Goal: Task Accomplishment & Management: Complete application form

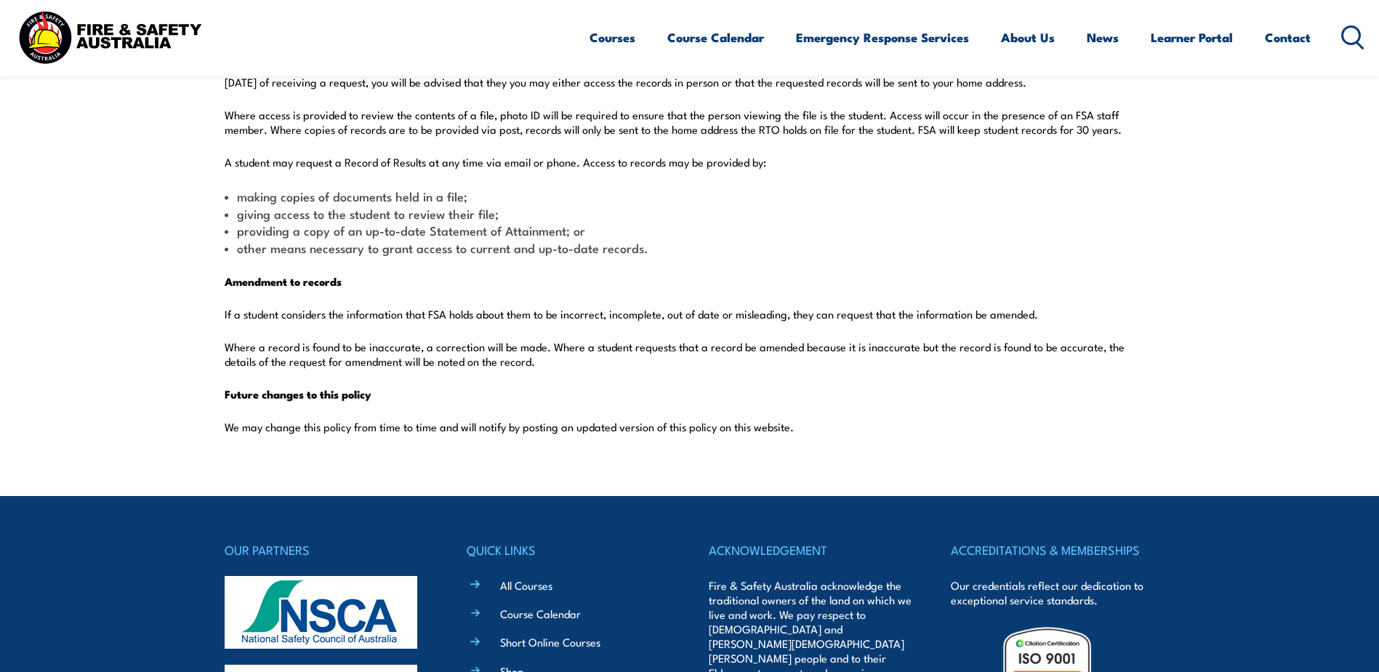
scroll to position [3708, 0]
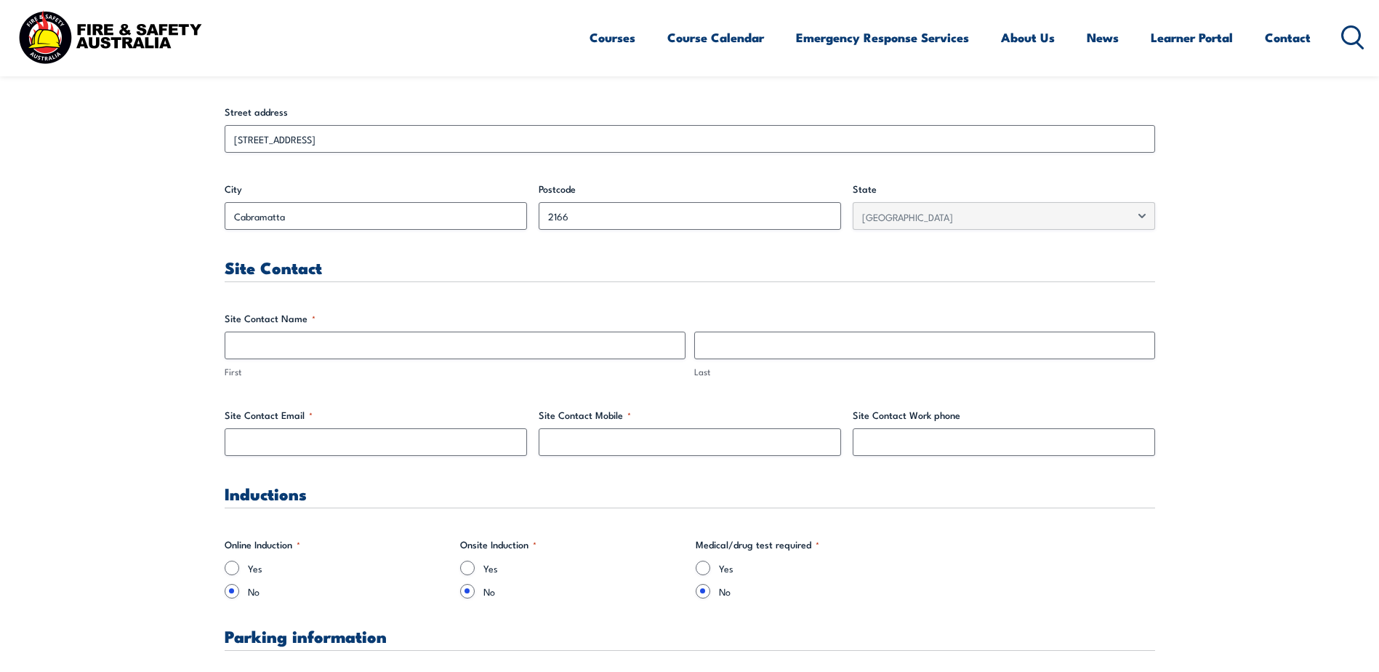
scroll to position [582, 0]
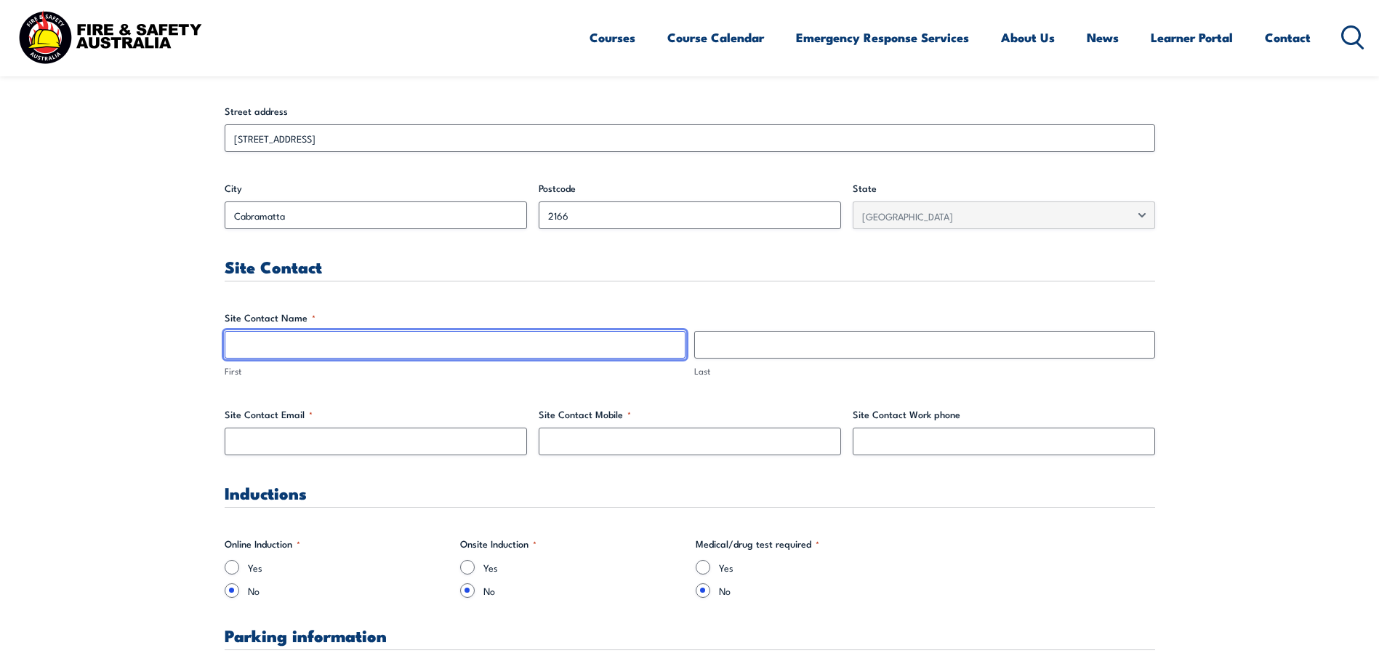
click at [253, 339] on input "First" at bounding box center [455, 345] width 461 height 28
drag, startPoint x: 260, startPoint y: 347, endPoint x: 281, endPoint y: 347, distance: 21.8
click at [281, 347] on input "[PERSON_NAME]" at bounding box center [455, 345] width 461 height 28
type input "[PERSON_NAME]"
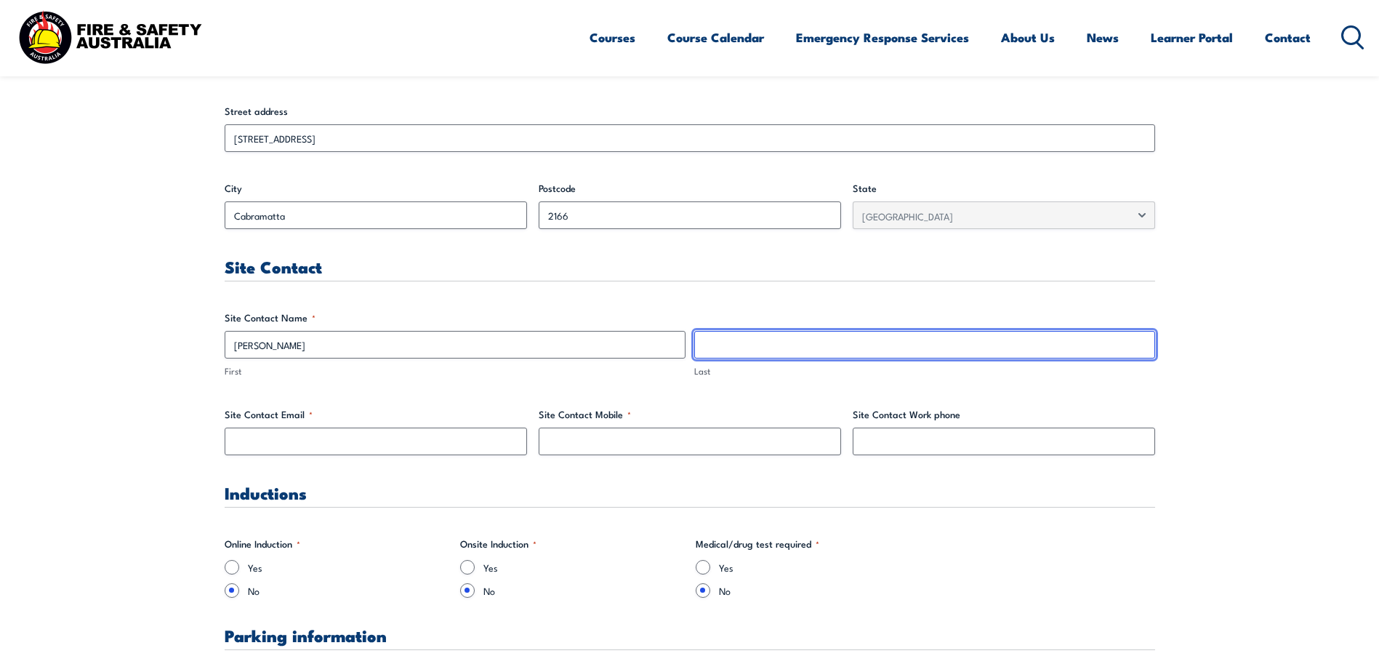
click at [715, 345] on input "Last" at bounding box center [924, 345] width 461 height 28
paste input "[PERSON_NAME]"
type input "[PERSON_NAME]"
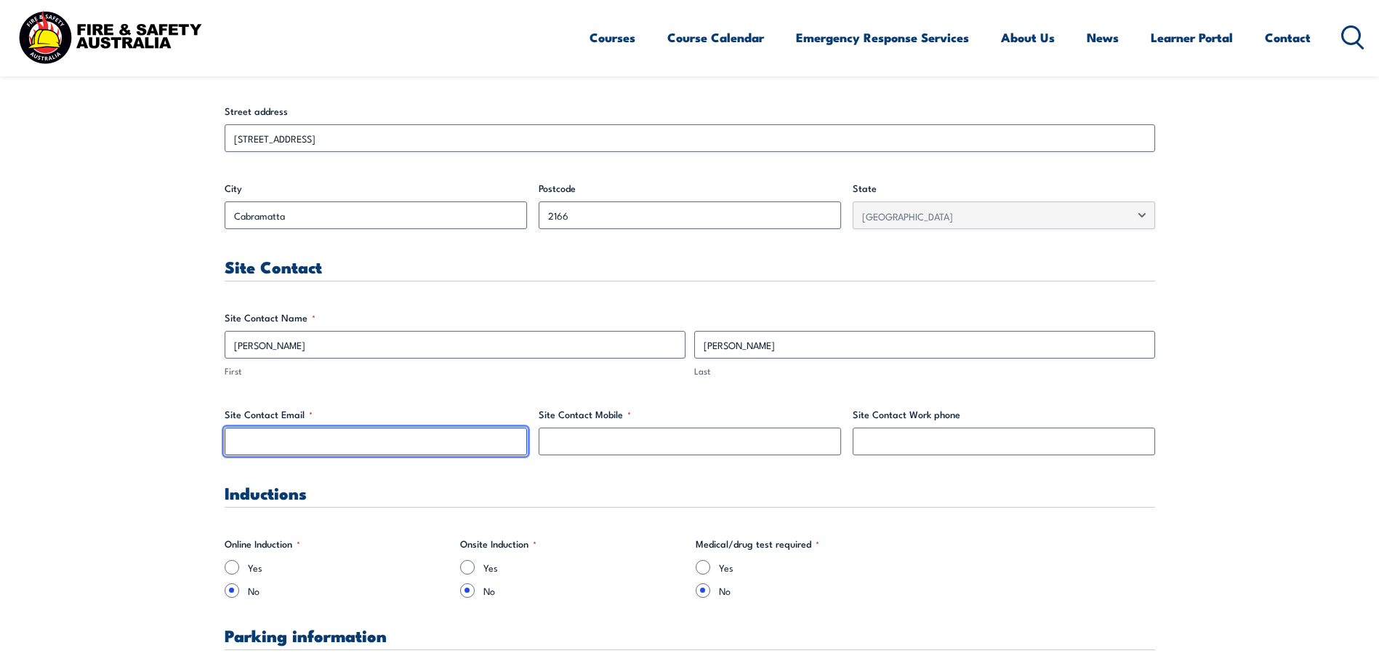
click at [248, 437] on input "Site Contact Email *" at bounding box center [376, 442] width 302 height 28
type input "[EMAIL_ADDRESS][DOMAIN_NAME]"
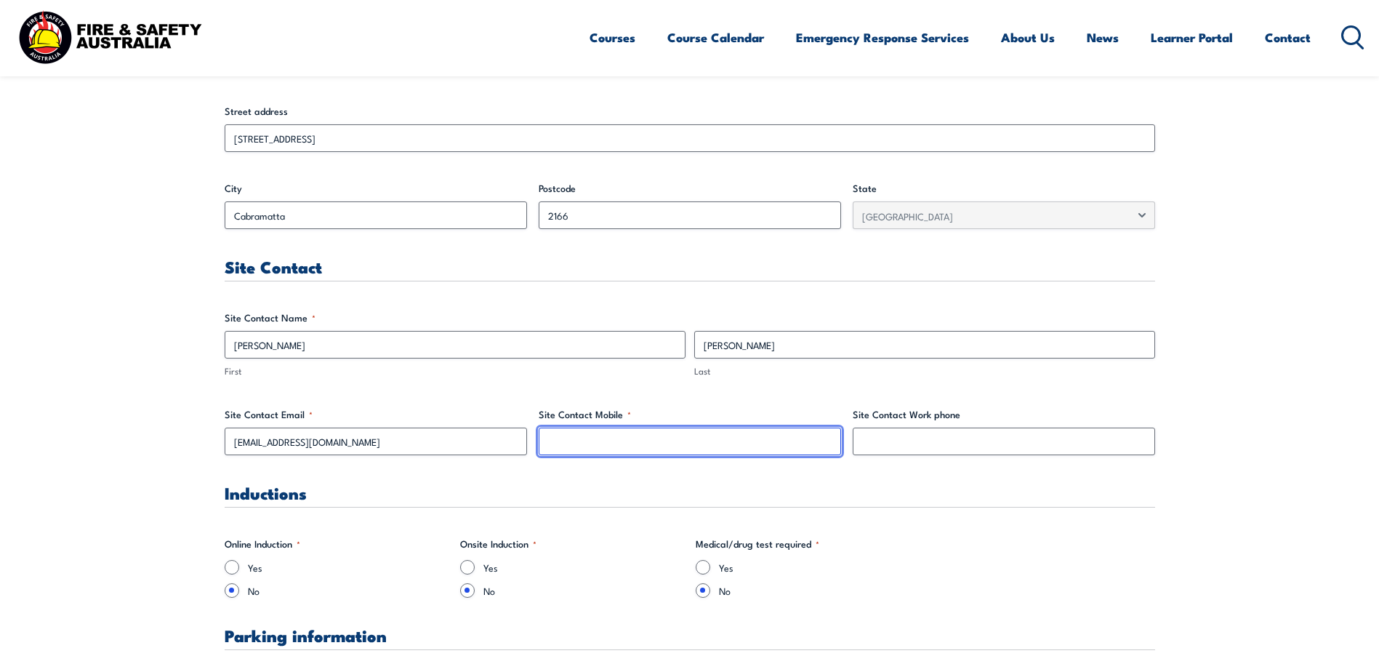
click at [558, 438] on input "Site Contact Mobile *" at bounding box center [690, 442] width 302 height 28
type input "0403911774"
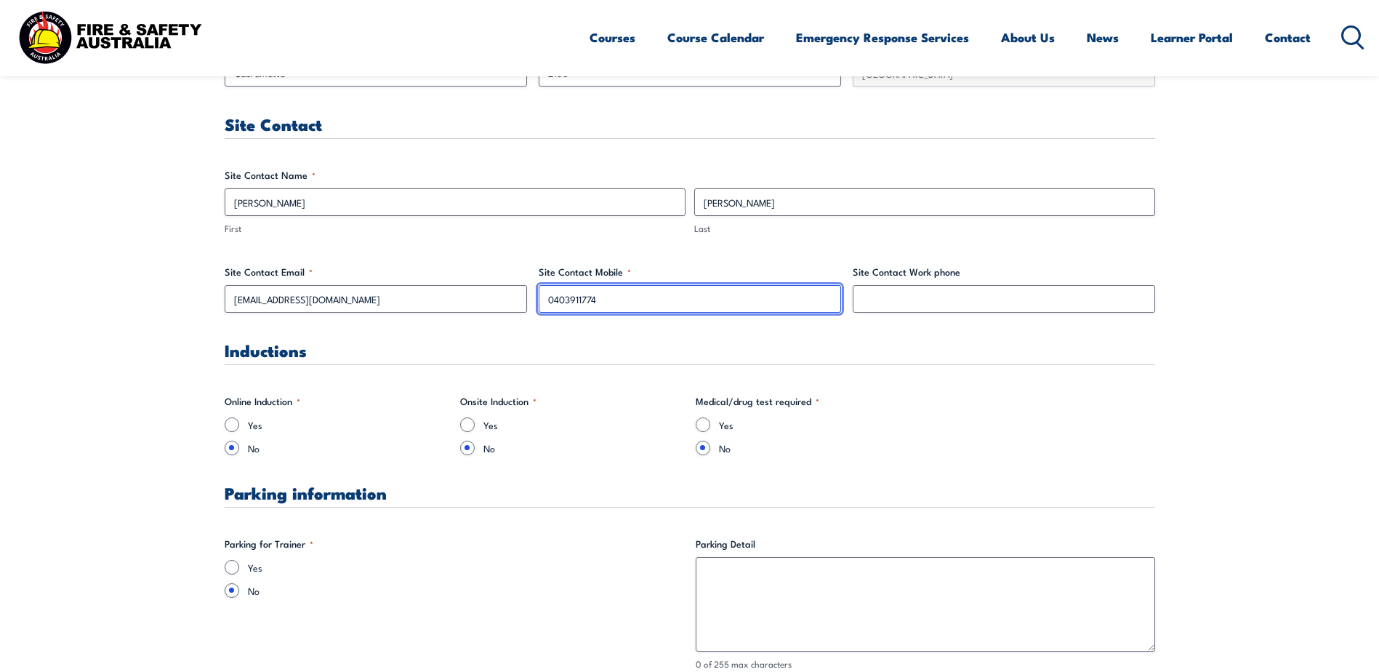
scroll to position [727, 0]
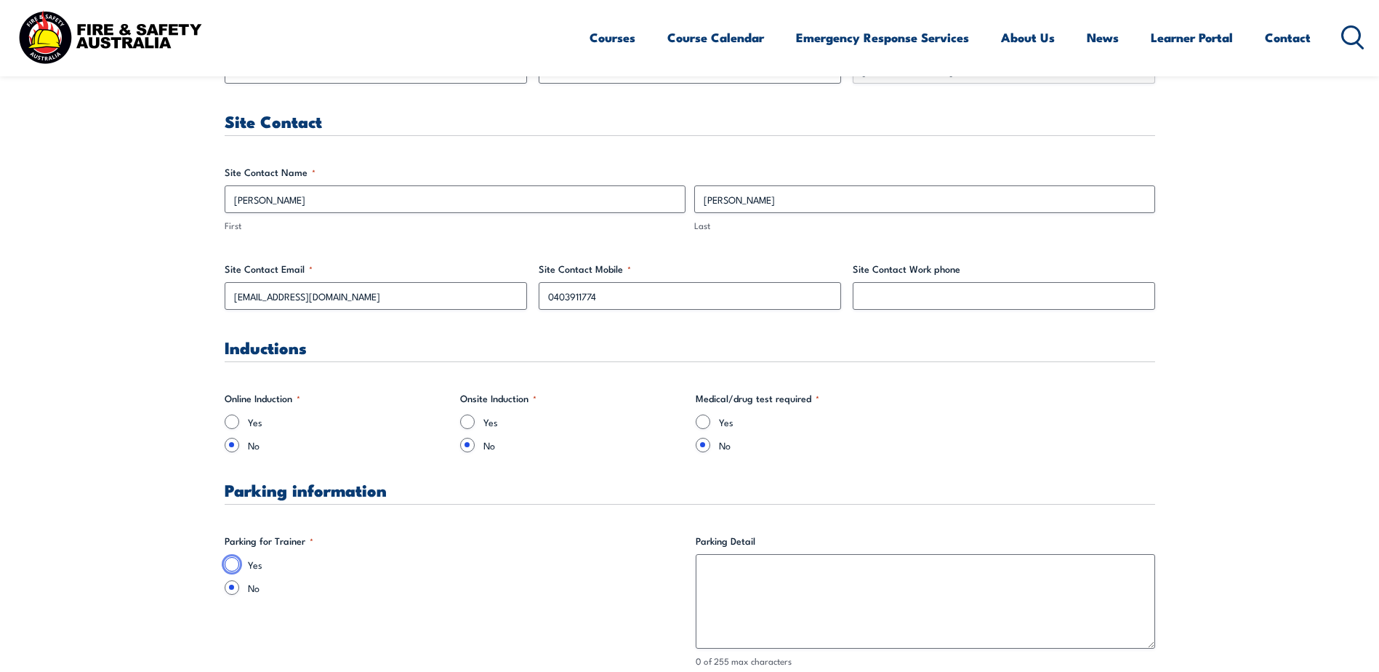
click at [231, 563] on input "Yes" at bounding box center [232, 564] width 15 height 15
radio input "true"
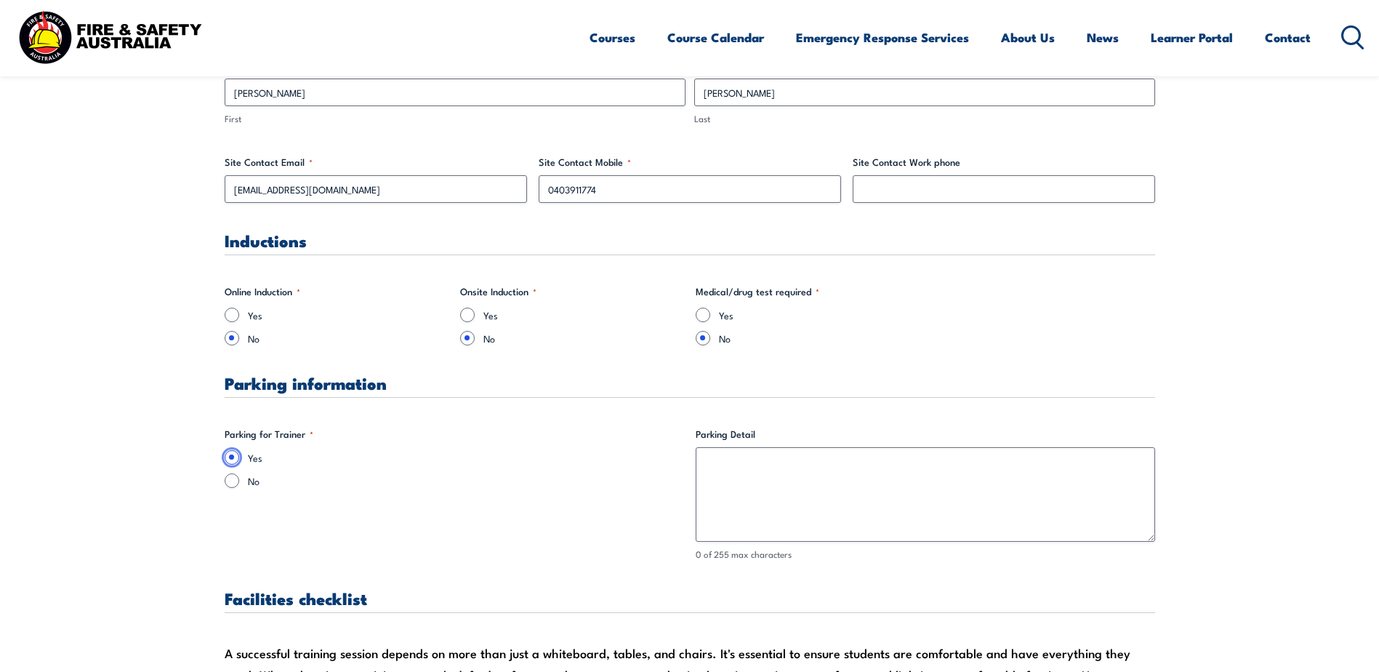
scroll to position [872, 0]
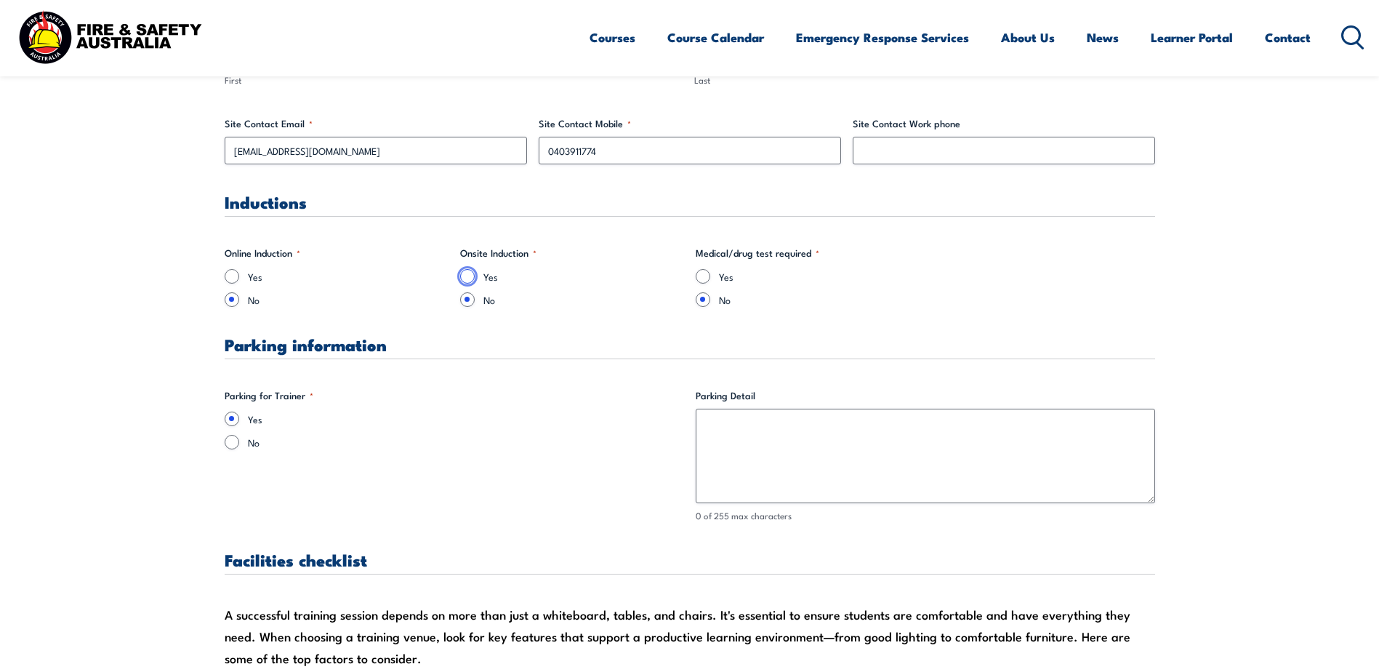
click at [467, 273] on input "Yes" at bounding box center [467, 276] width 15 height 15
radio input "true"
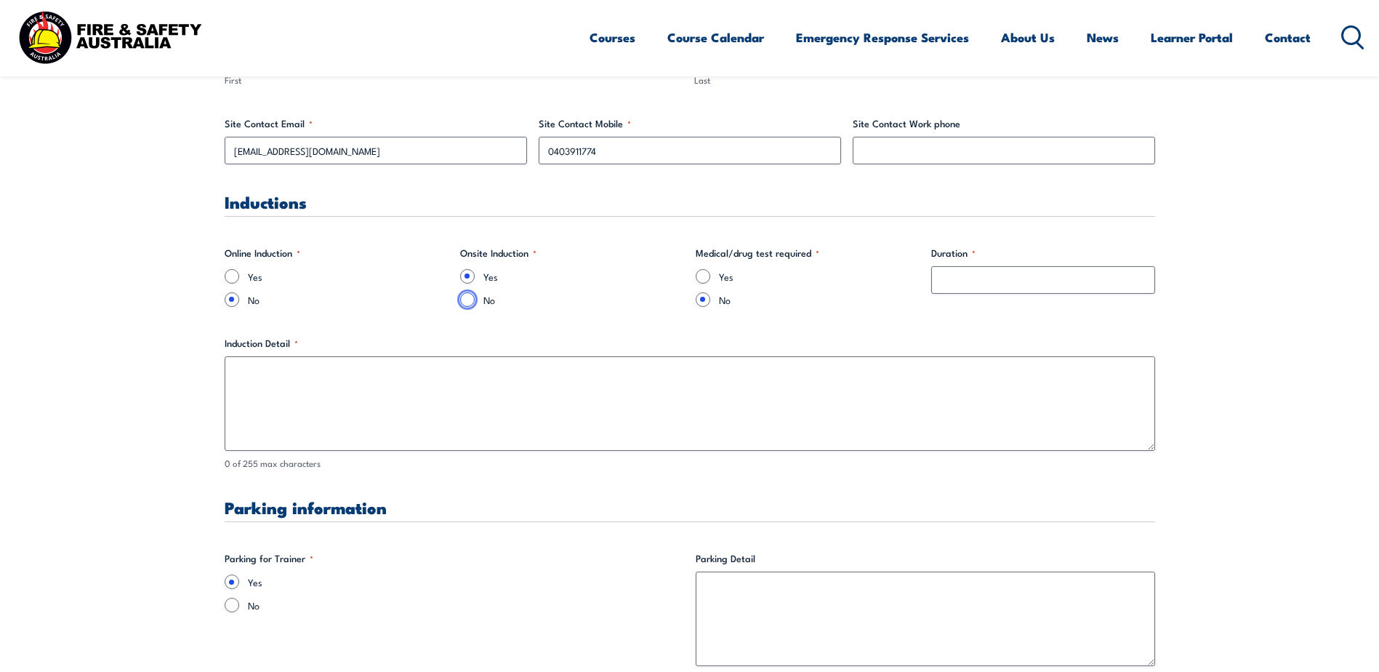
click at [467, 297] on input "No" at bounding box center [467, 299] width 15 height 15
radio input "true"
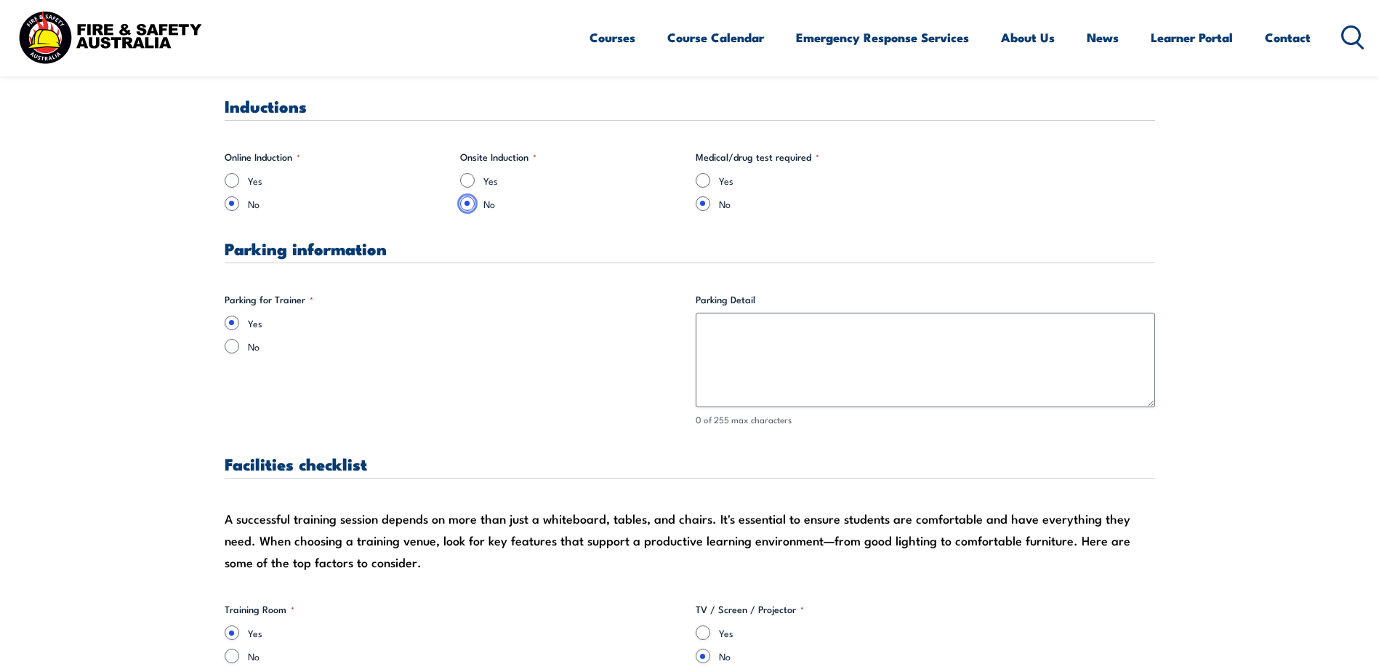
scroll to position [1018, 0]
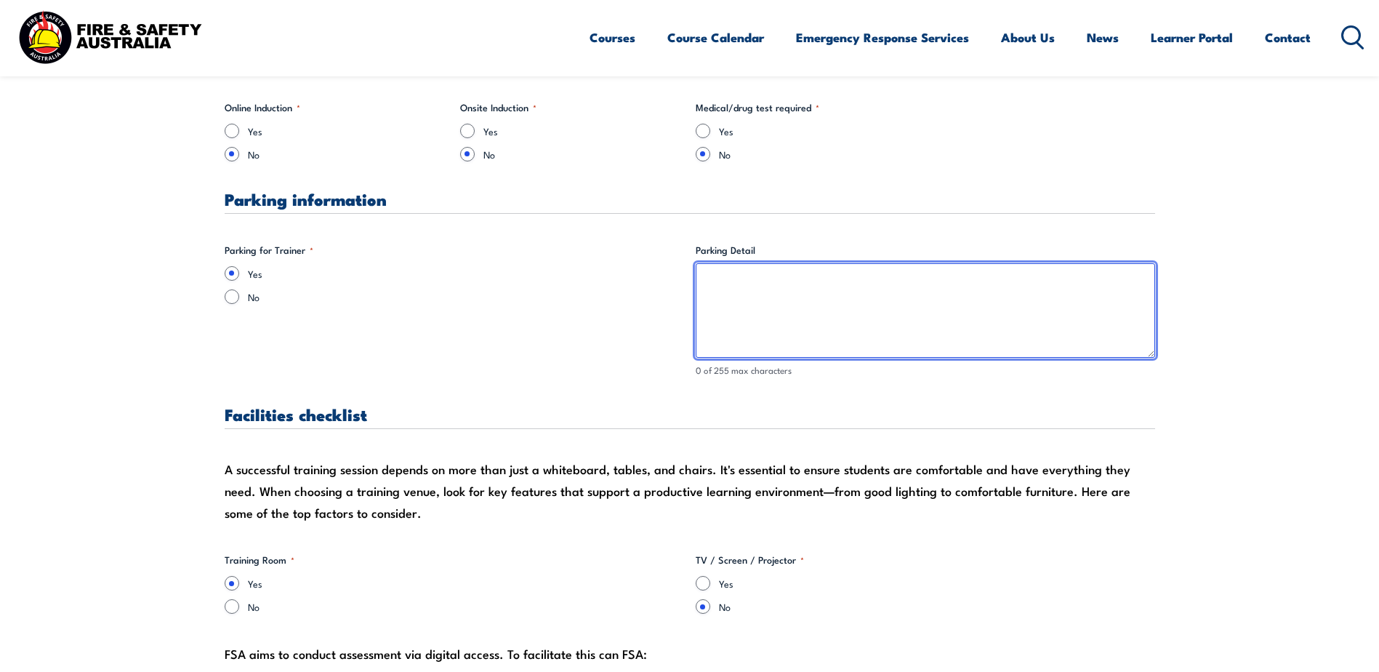
click at [717, 276] on textarea "Parking Detail" at bounding box center [926, 310] width 460 height 95
click at [735, 282] on textarea "Bolster will be in place to" at bounding box center [926, 310] width 460 height 95
drag, startPoint x: 849, startPoint y: 283, endPoint x: 862, endPoint y: 283, distance: 13.1
click at [852, 283] on textarea "Parking bollard will be in place to" at bounding box center [926, 310] width 460 height 95
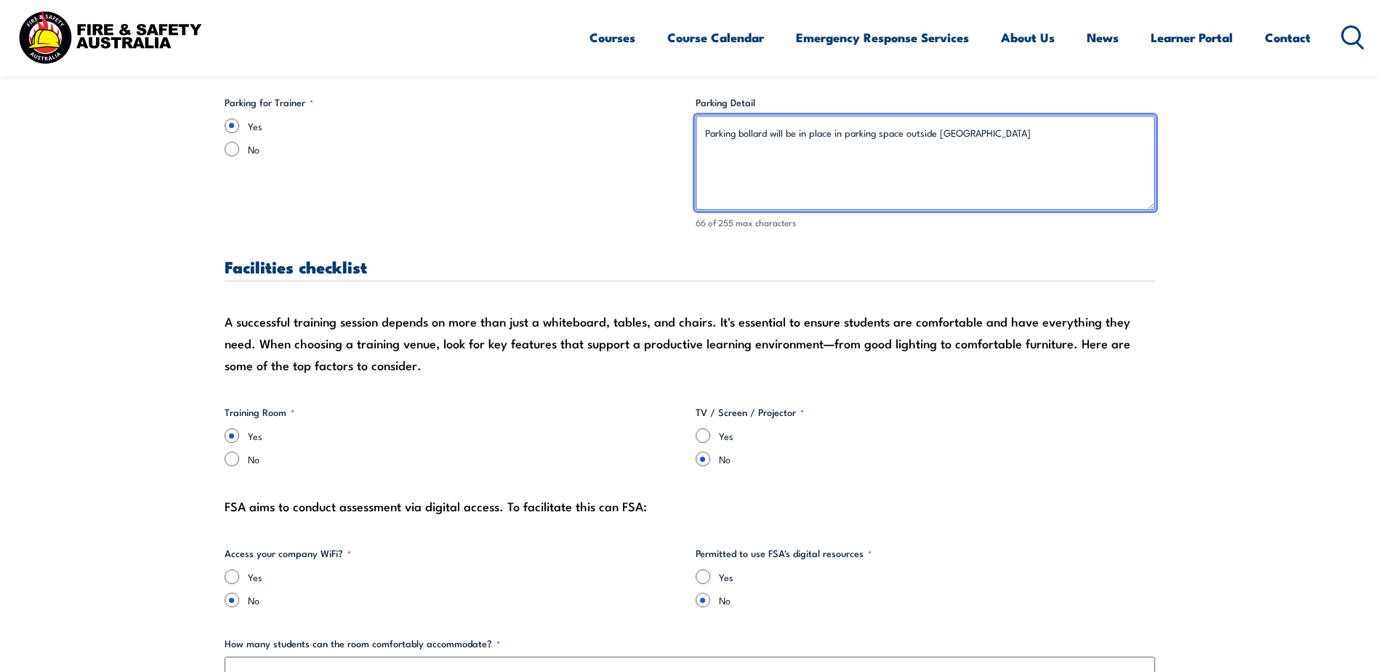
scroll to position [1236, 0]
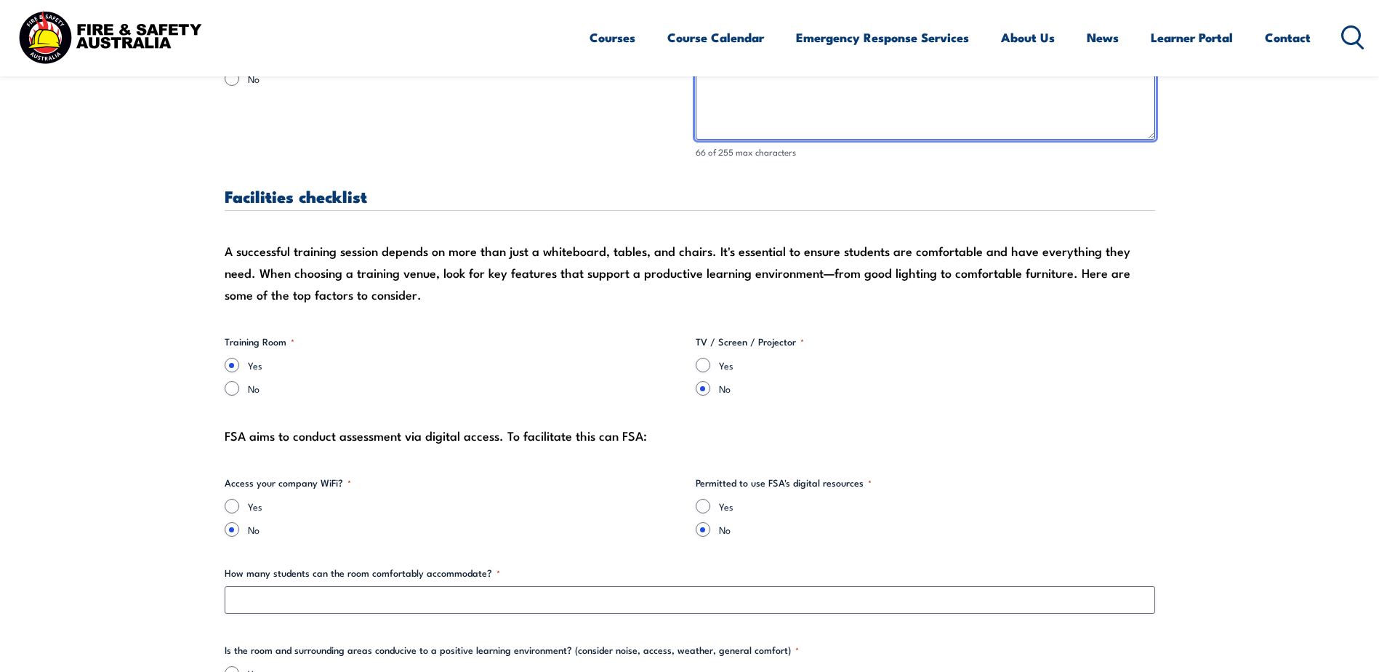
type textarea "Parking bollard will be in place in parking space outside [GEOGRAPHIC_DATA]"
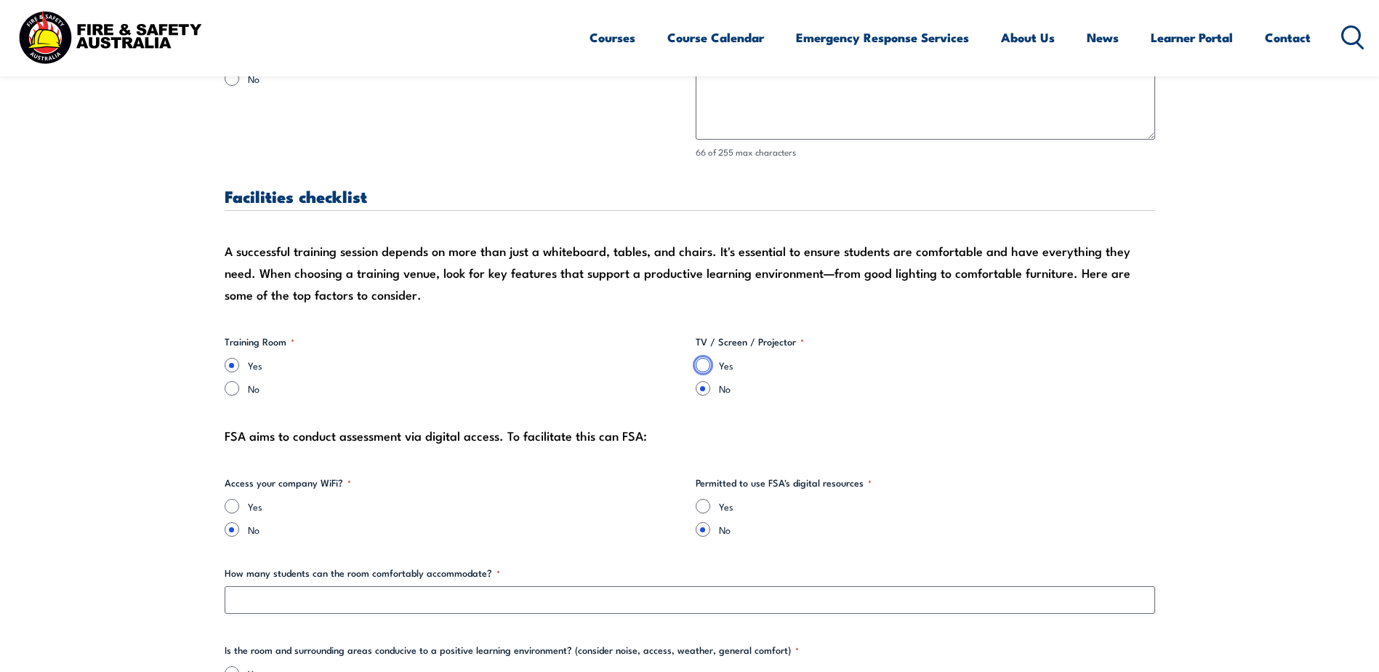
click at [704, 365] on input "Yes" at bounding box center [703, 365] width 15 height 15
radio input "true"
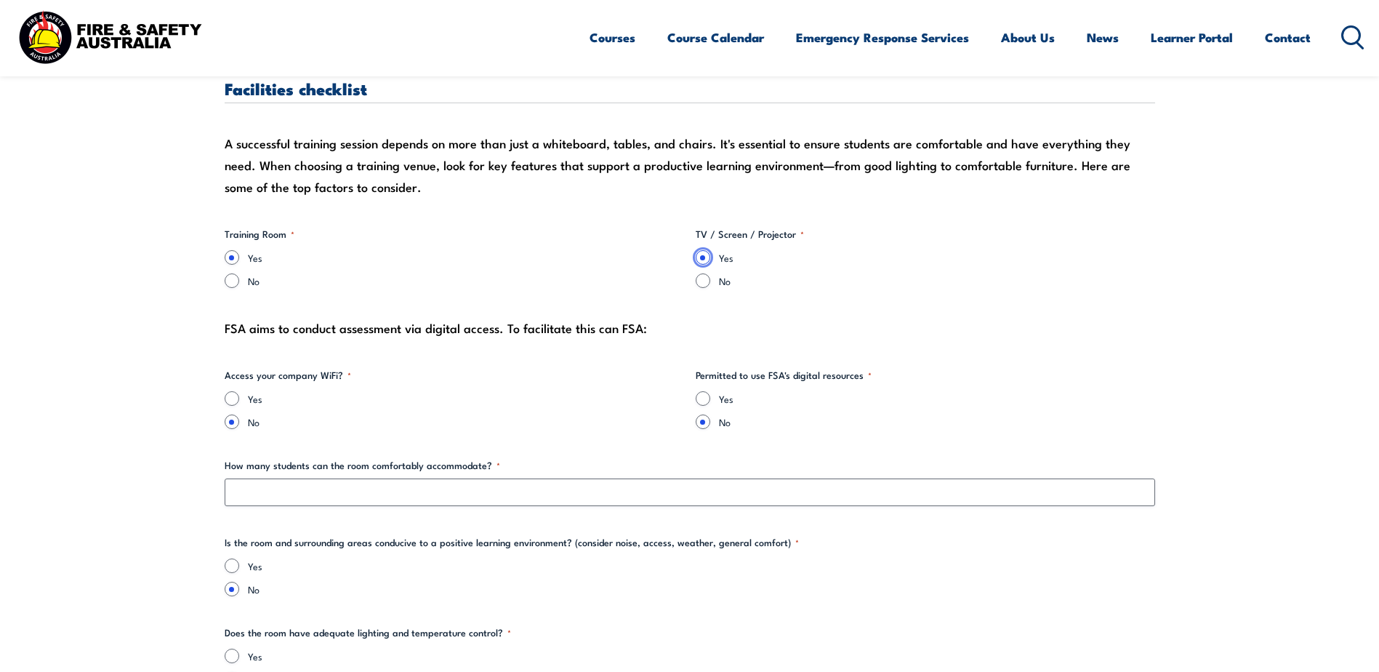
scroll to position [1381, 0]
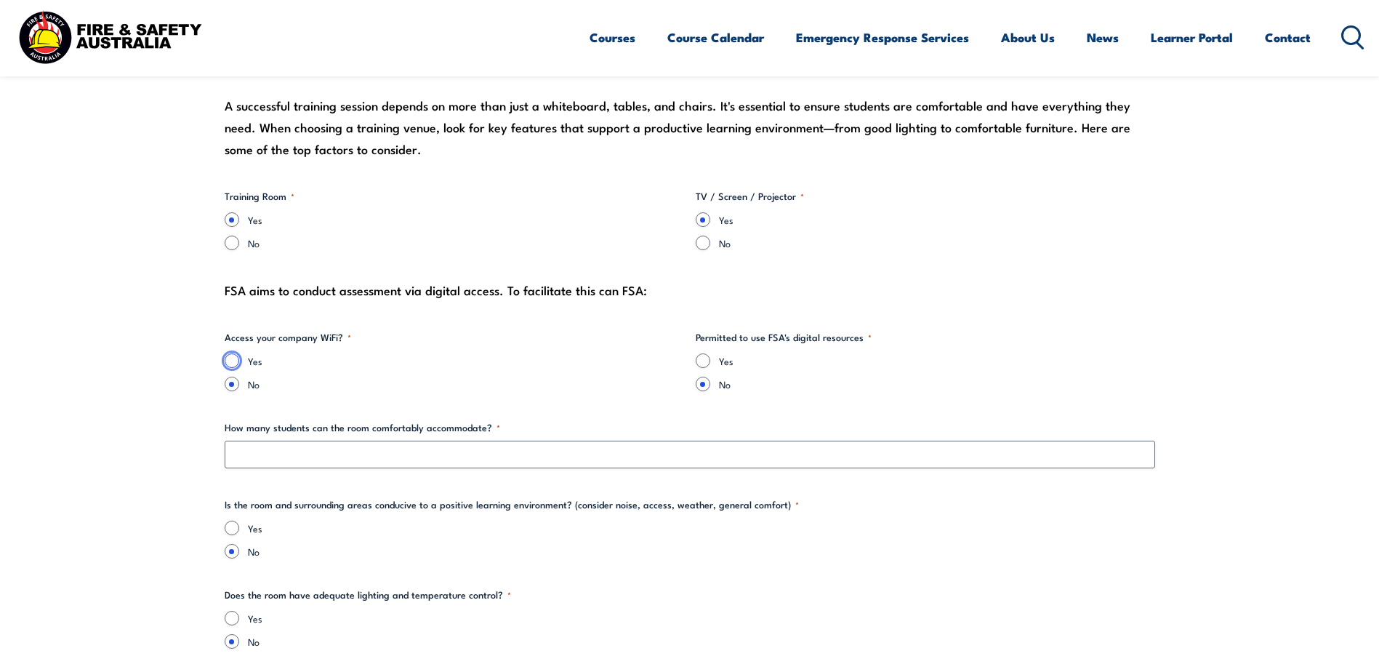
click at [233, 360] on input "Yes" at bounding box center [232, 360] width 15 height 15
radio input "true"
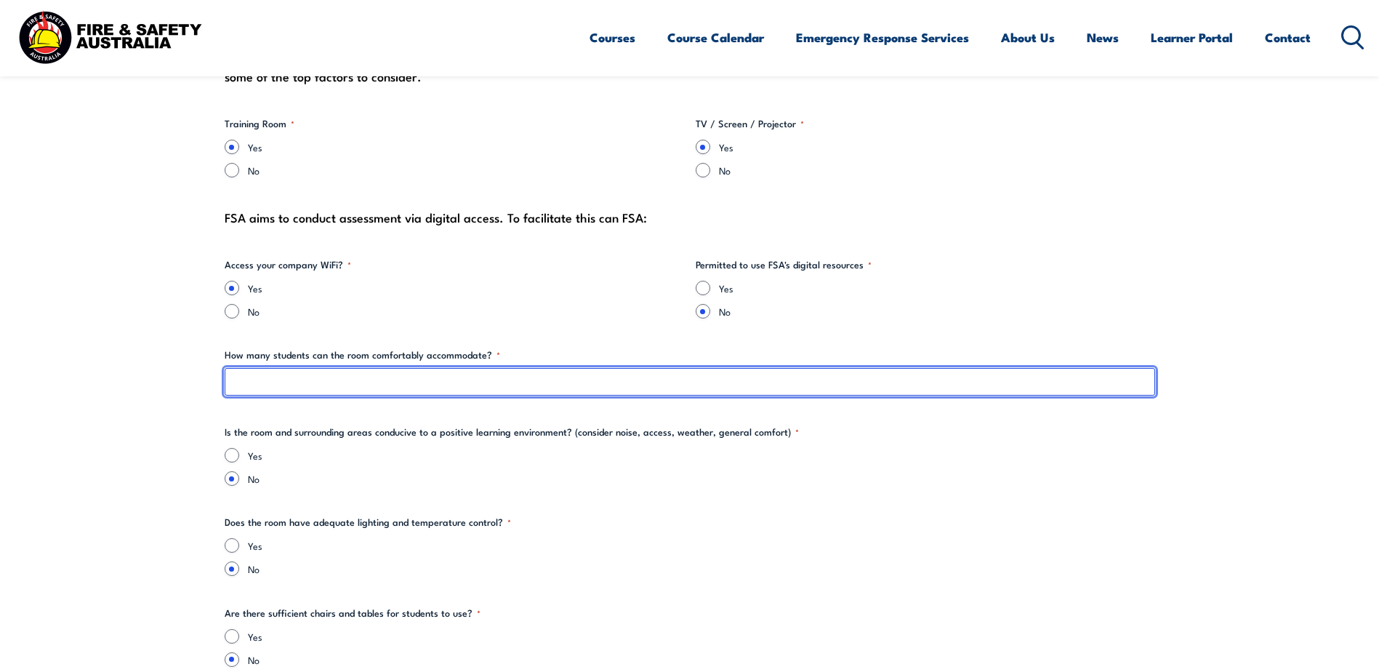
click at [251, 379] on input "How many students can the room comfortably accommodate? *" at bounding box center [690, 382] width 931 height 28
type input "20"
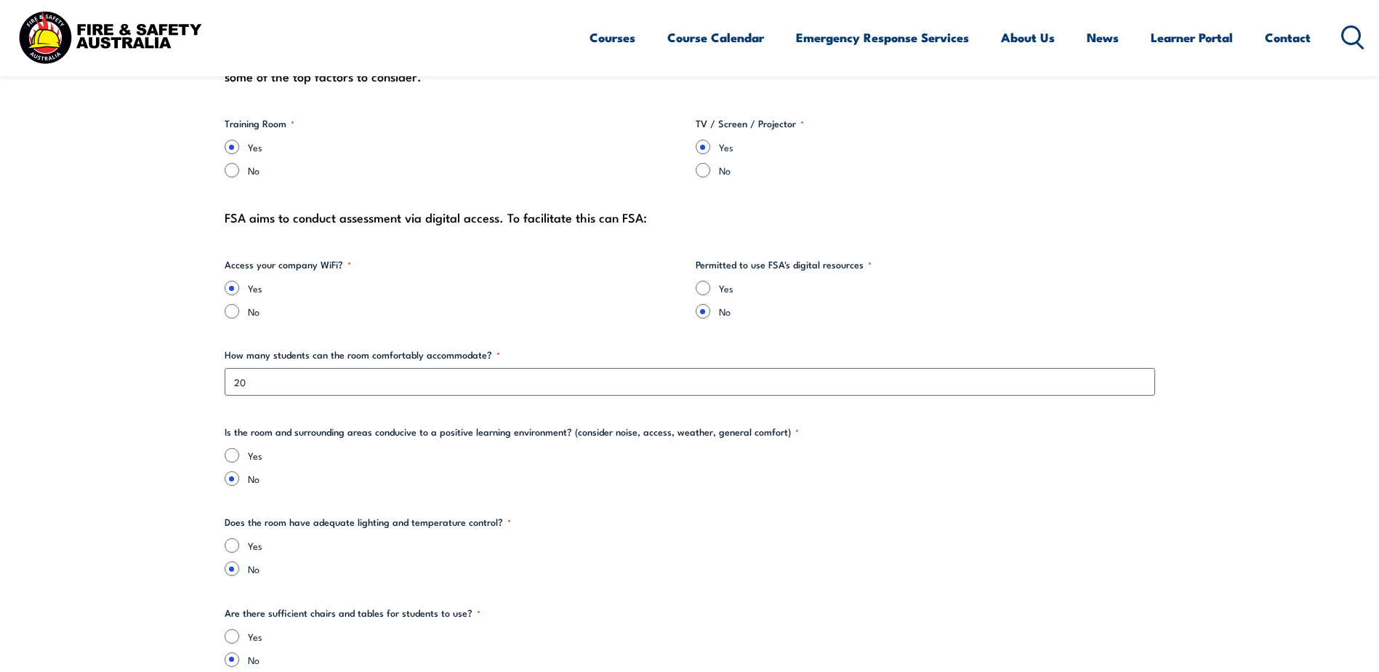
click at [684, 537] on fieldset "Does the room have adequate lighting and temperature control? * Yes No" at bounding box center [690, 545] width 931 height 61
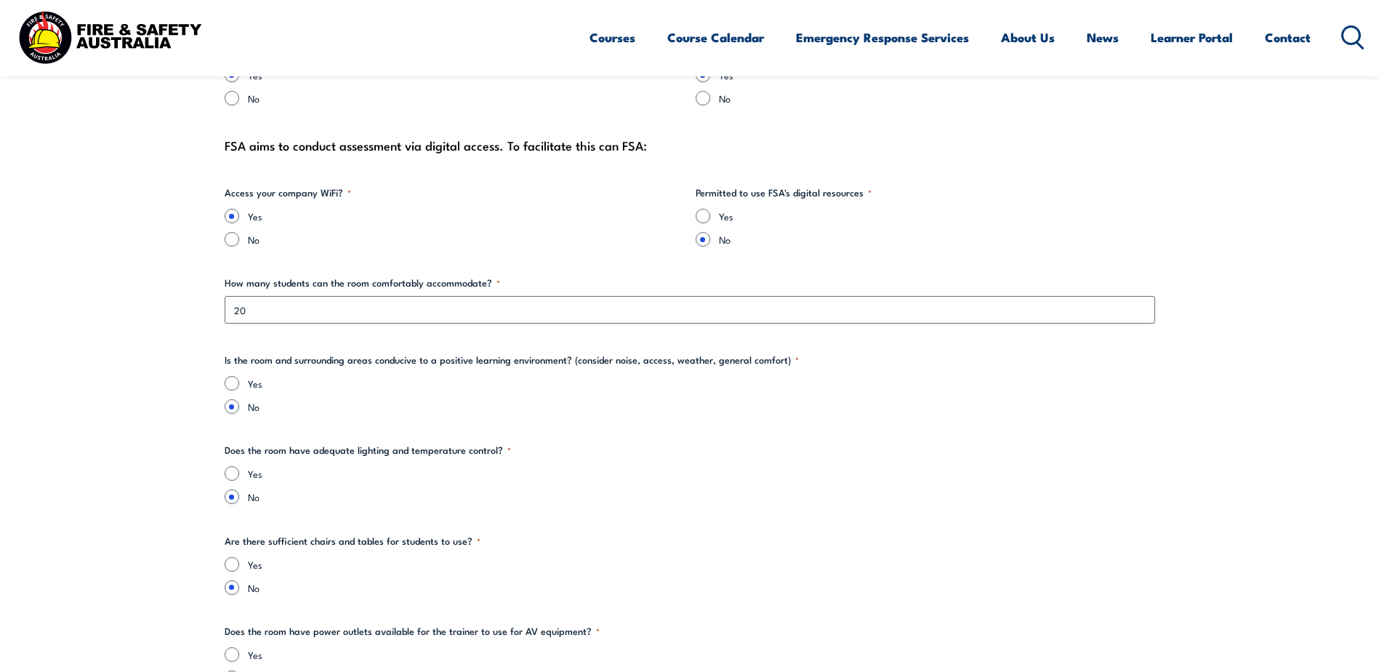
scroll to position [1527, 0]
click at [225, 380] on input "Yes" at bounding box center [232, 382] width 15 height 15
radio input "true"
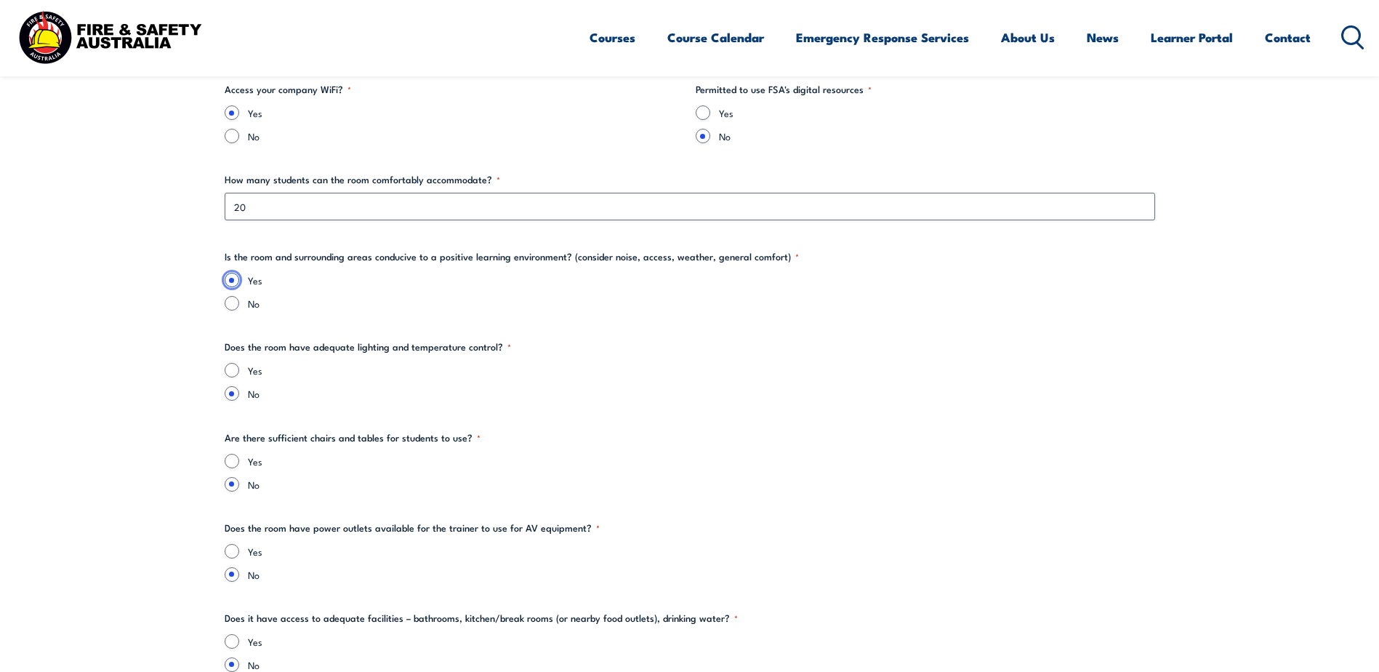
scroll to position [1672, 0]
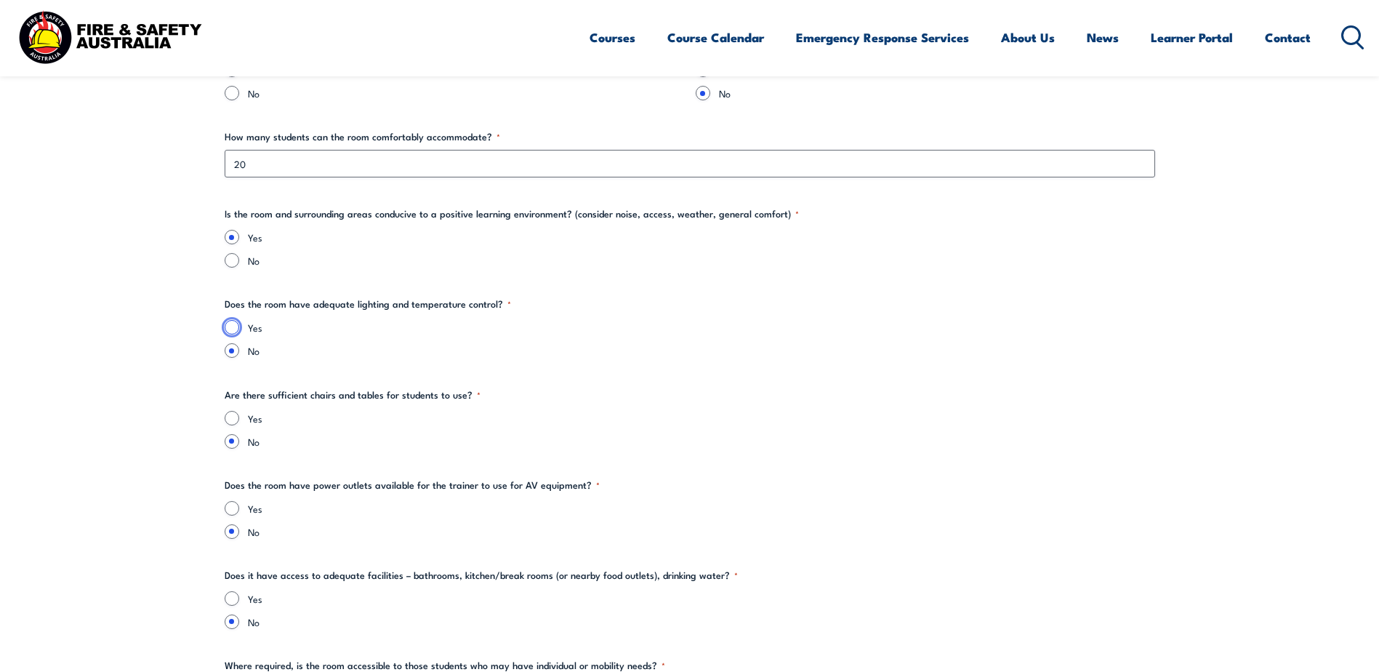
click at [230, 326] on input "Yes" at bounding box center [232, 327] width 15 height 15
radio input "true"
click at [229, 417] on input "Yes" at bounding box center [232, 418] width 15 height 15
radio input "true"
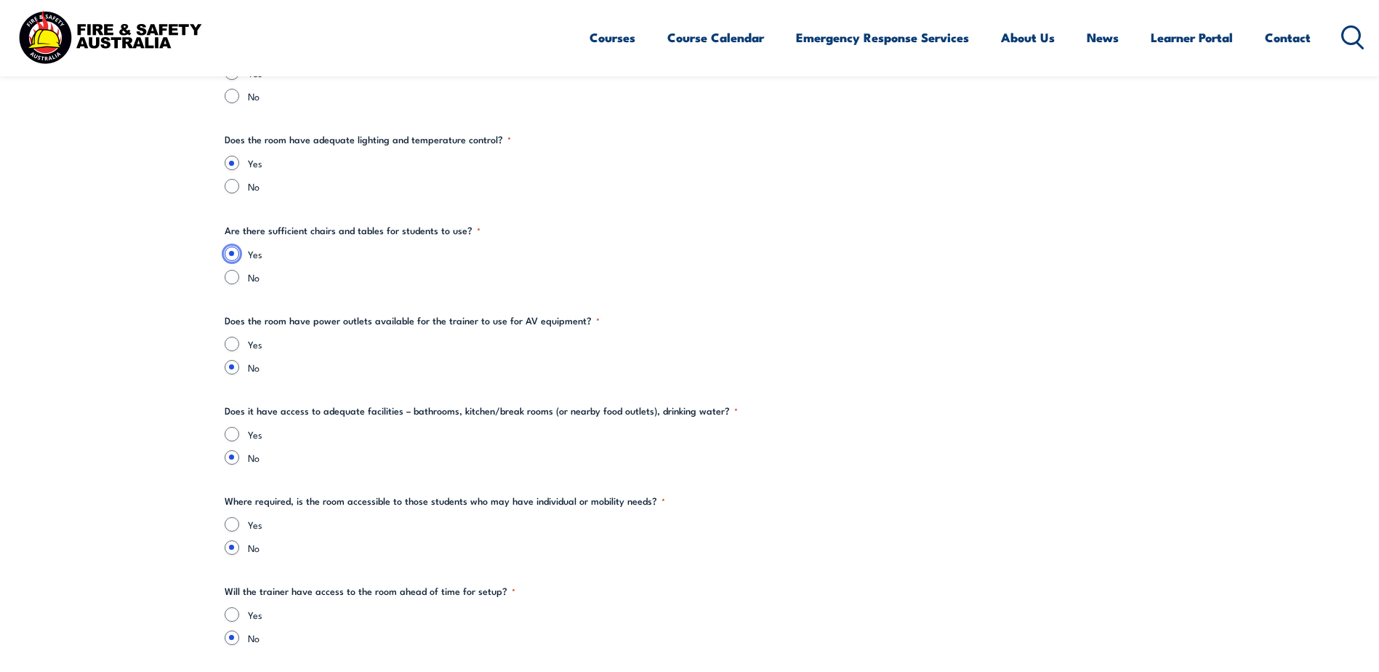
scroll to position [1890, 0]
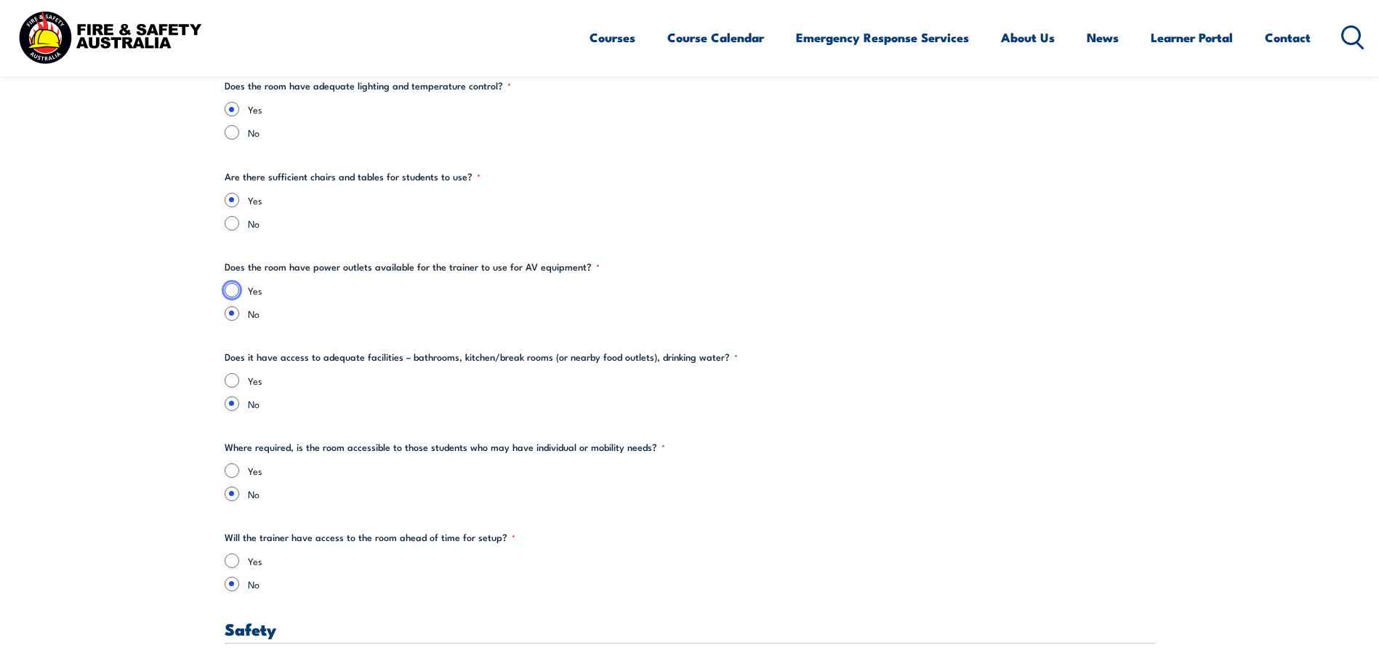
click at [231, 289] on input "Yes" at bounding box center [232, 290] width 15 height 15
radio input "true"
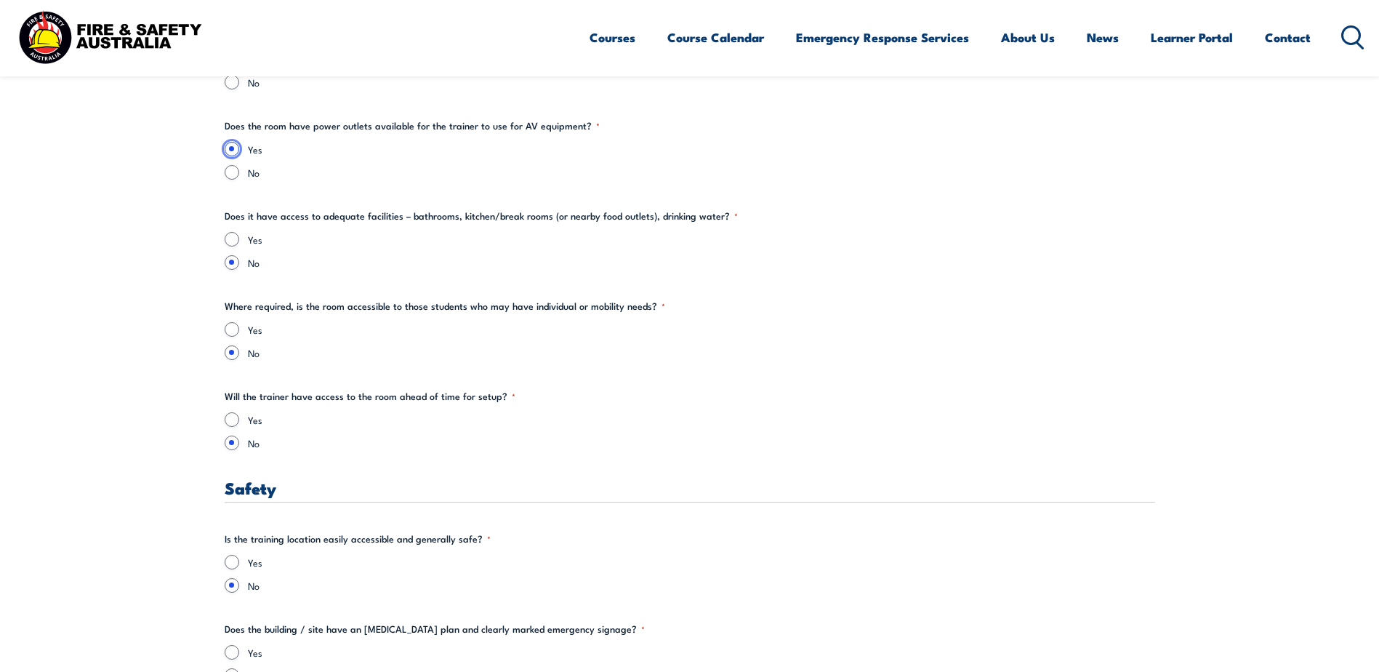
scroll to position [2036, 0]
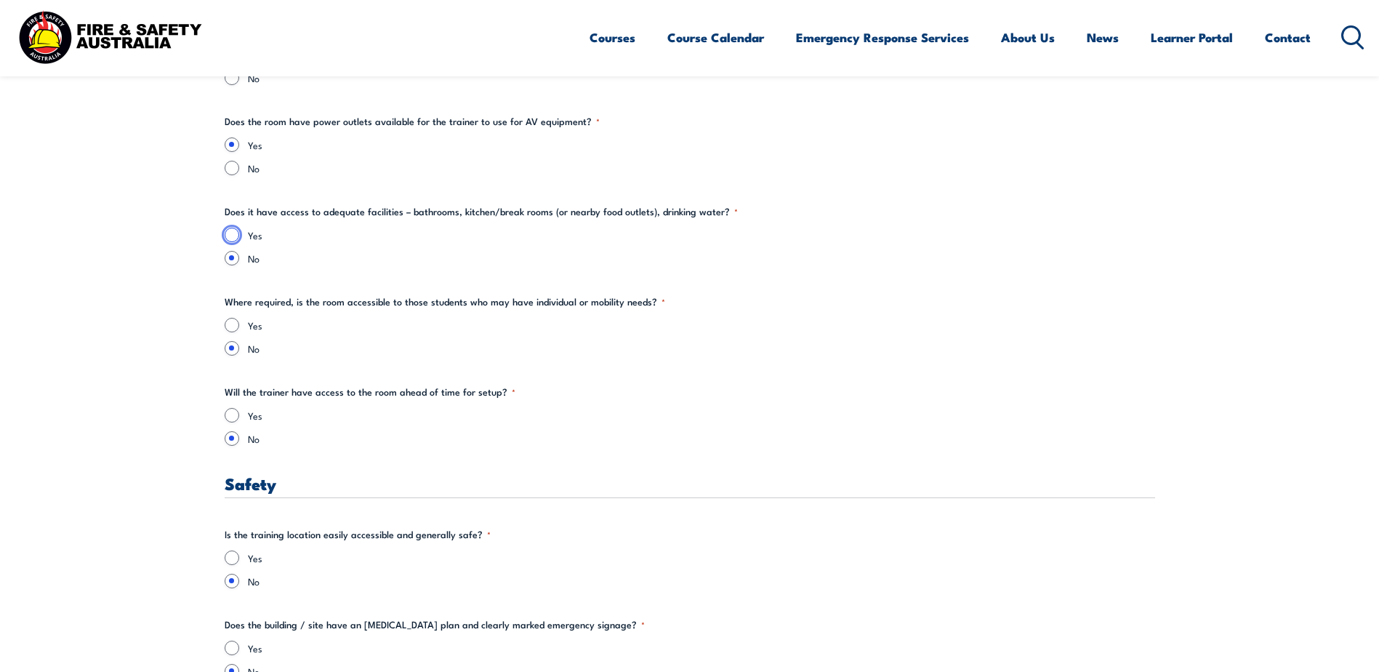
click at [233, 233] on input "Yes" at bounding box center [232, 235] width 15 height 15
radio input "true"
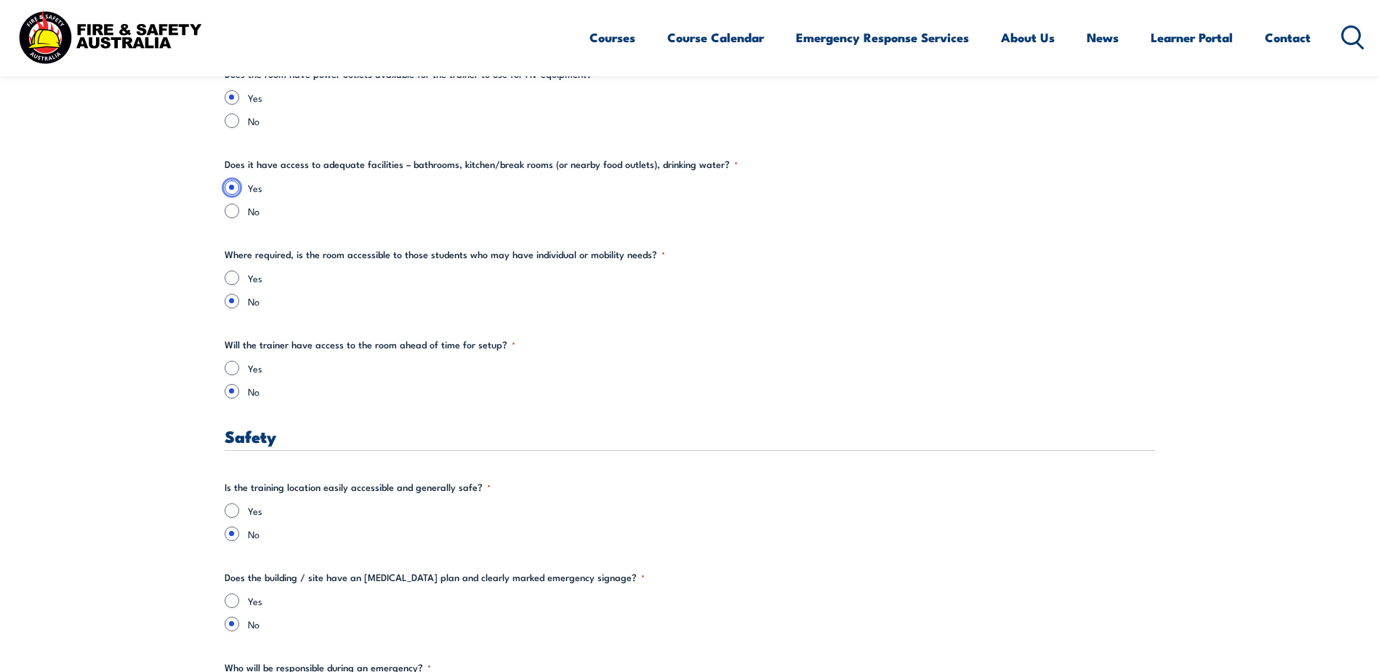
scroll to position [2108, 0]
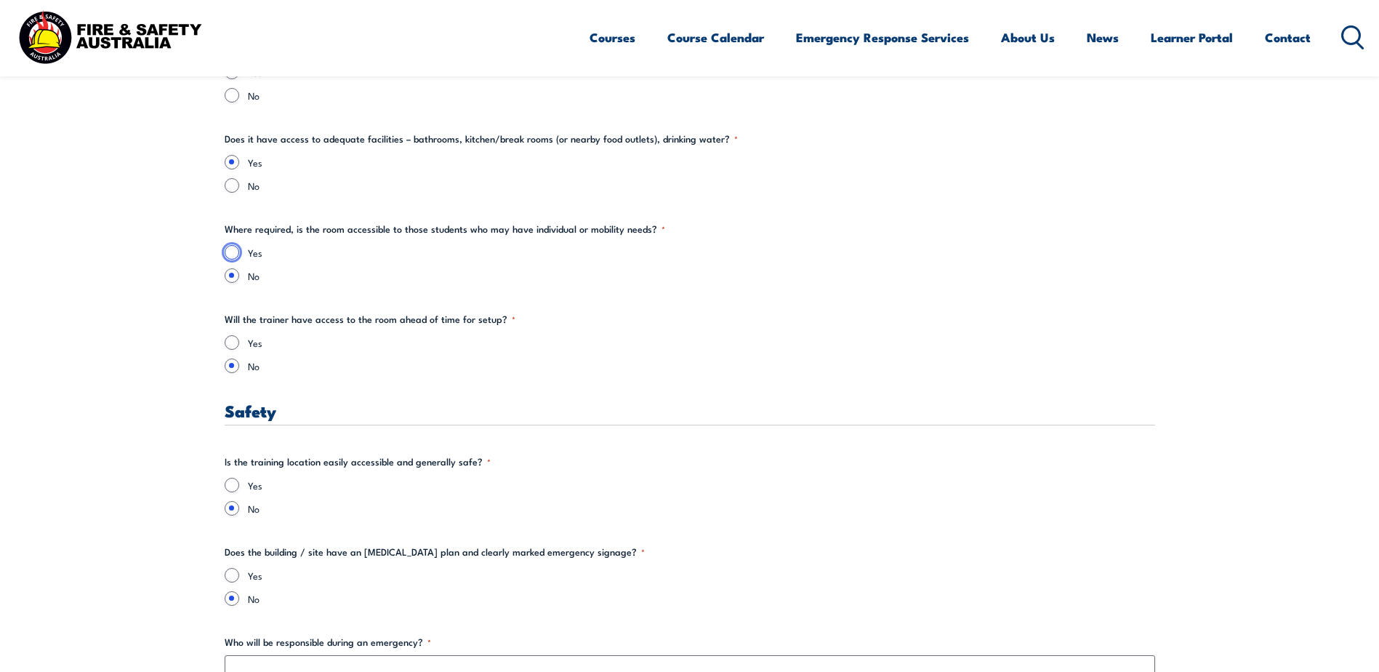
click at [226, 246] on input "Yes" at bounding box center [232, 252] width 15 height 15
radio input "true"
click at [233, 340] on input "Yes" at bounding box center [232, 342] width 15 height 15
radio input "true"
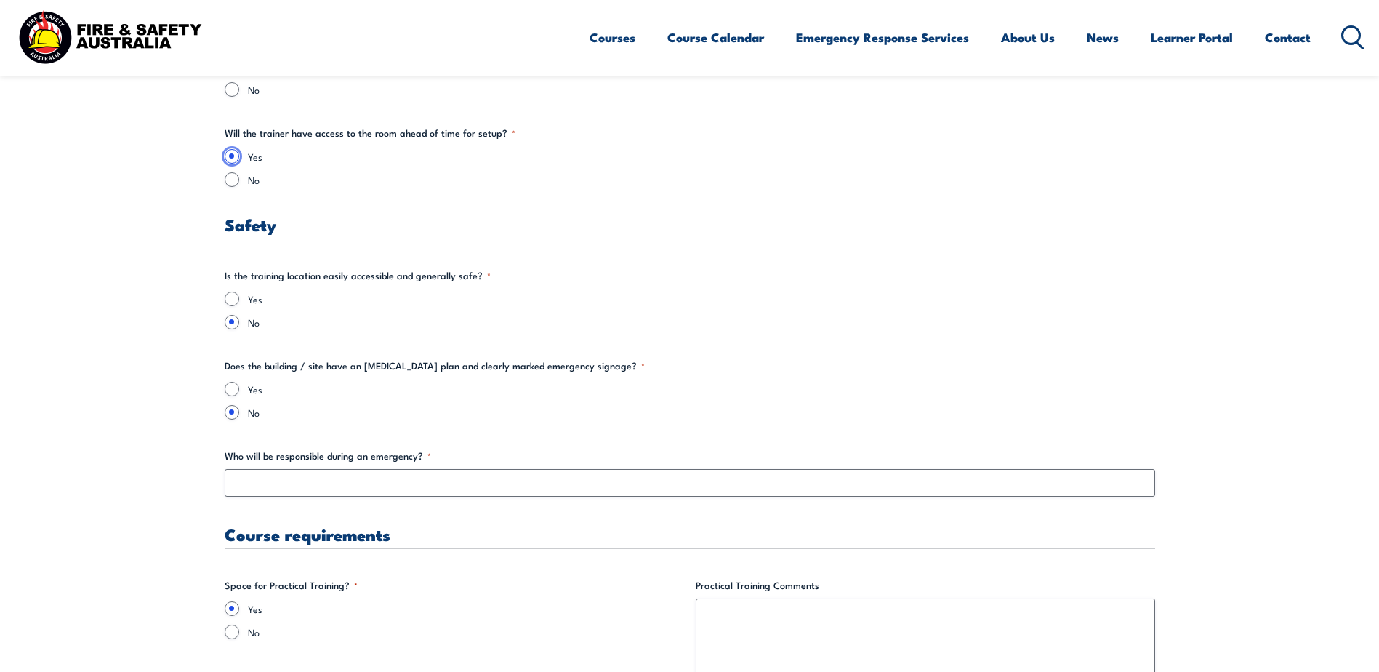
scroll to position [2327, 0]
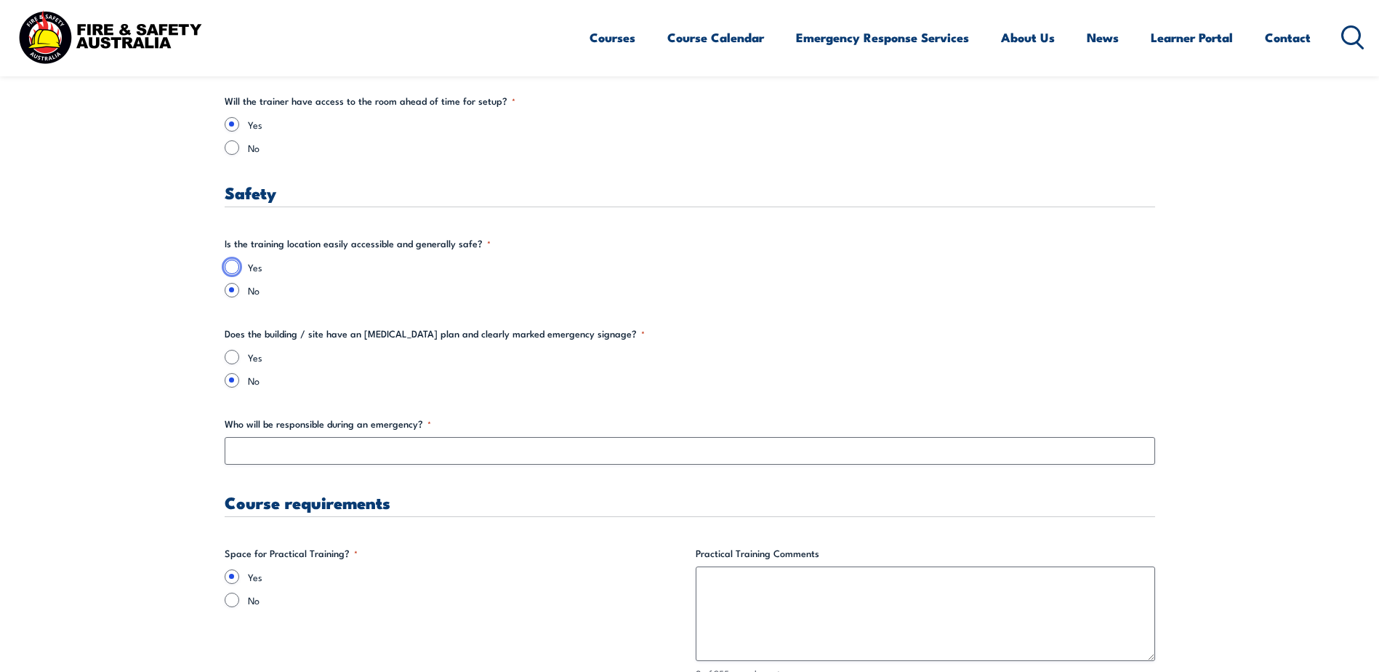
click at [230, 262] on input "Yes" at bounding box center [232, 267] width 15 height 15
radio input "true"
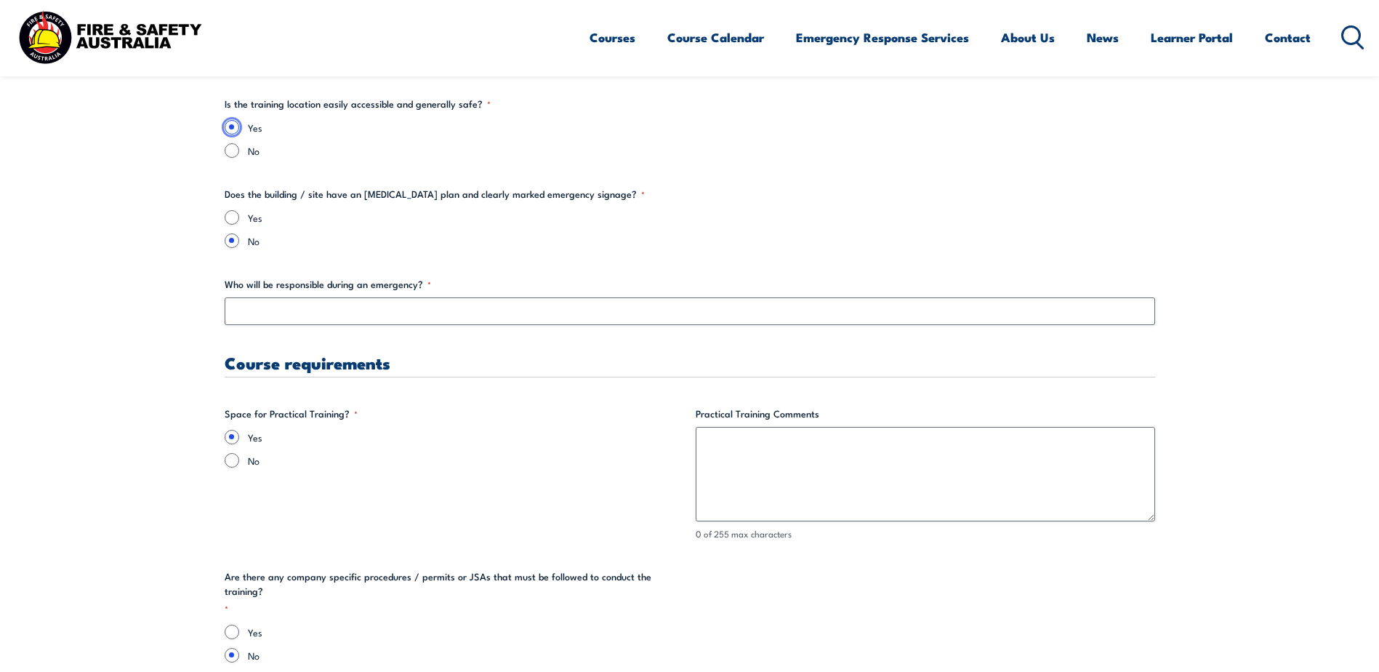
scroll to position [2472, 0]
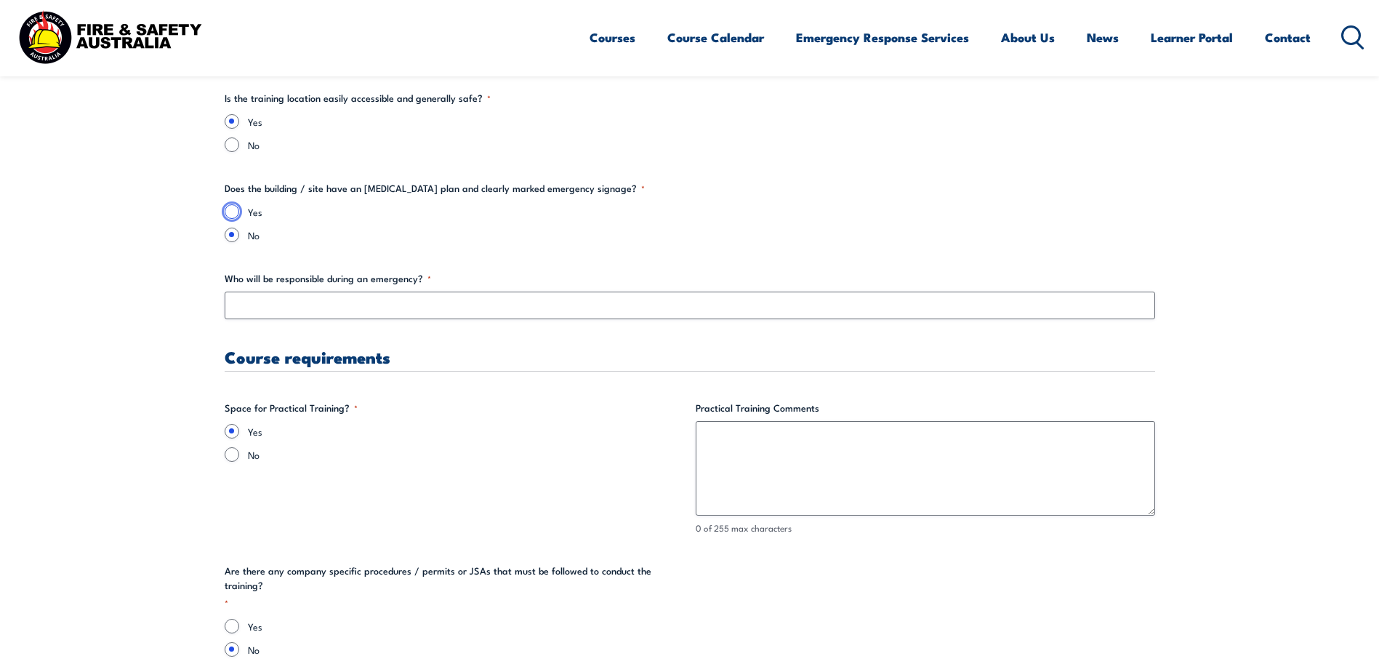
click at [231, 209] on input "Yes" at bounding box center [232, 211] width 15 height 15
radio input "true"
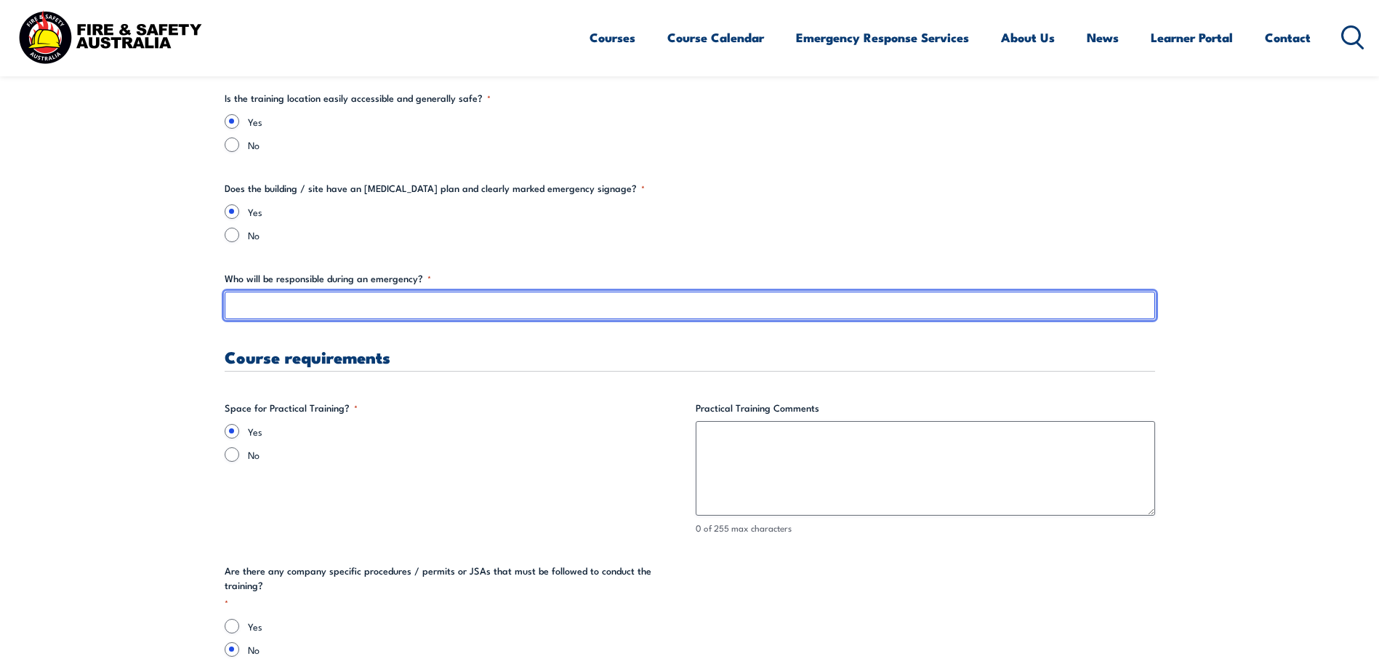
click at [238, 302] on input "Who will be responsible during an emergency? *" at bounding box center [690, 306] width 931 height 28
type input "[PERSON_NAME]"
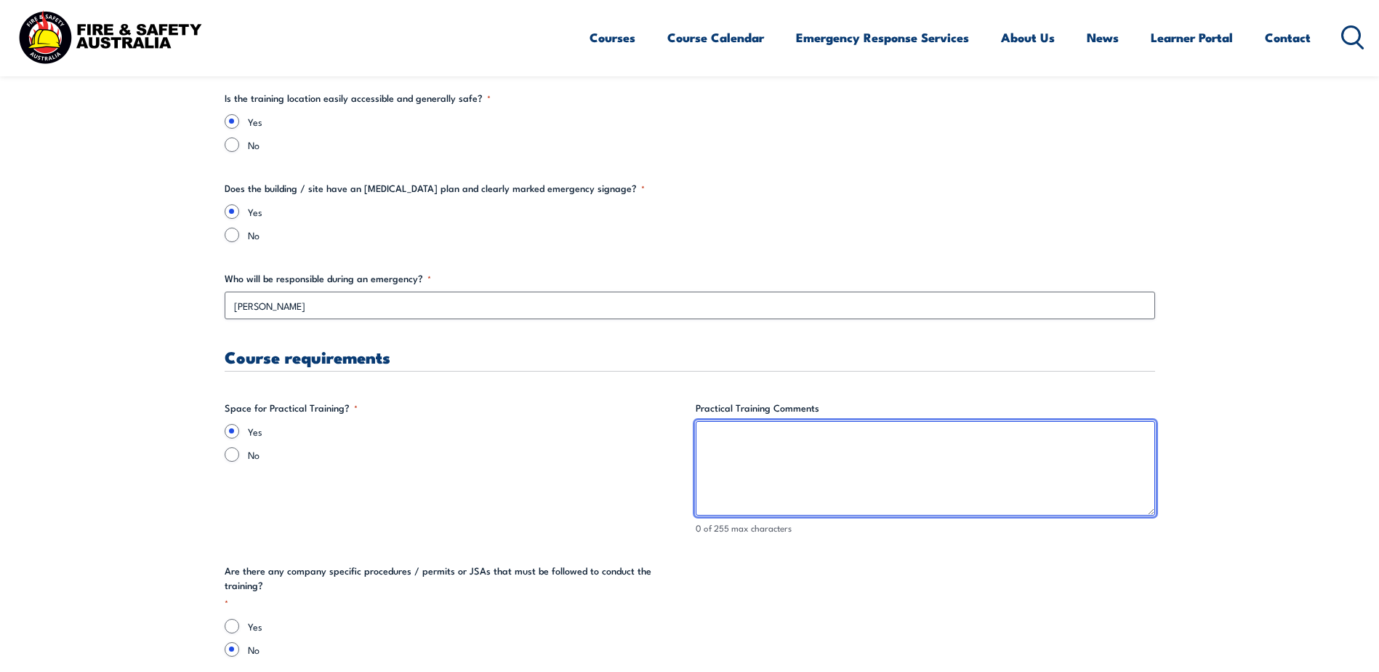
click at [721, 436] on textarea "Practical Training Comments" at bounding box center [926, 468] width 460 height 95
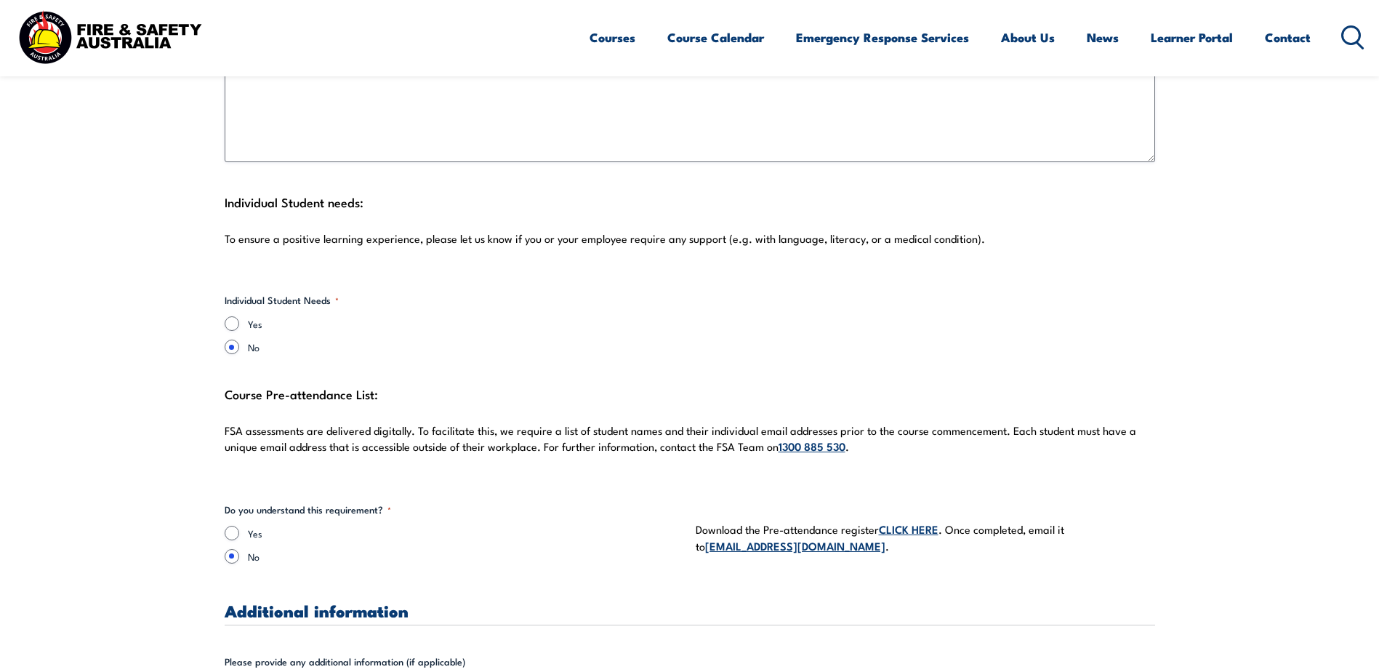
scroll to position [3708, 0]
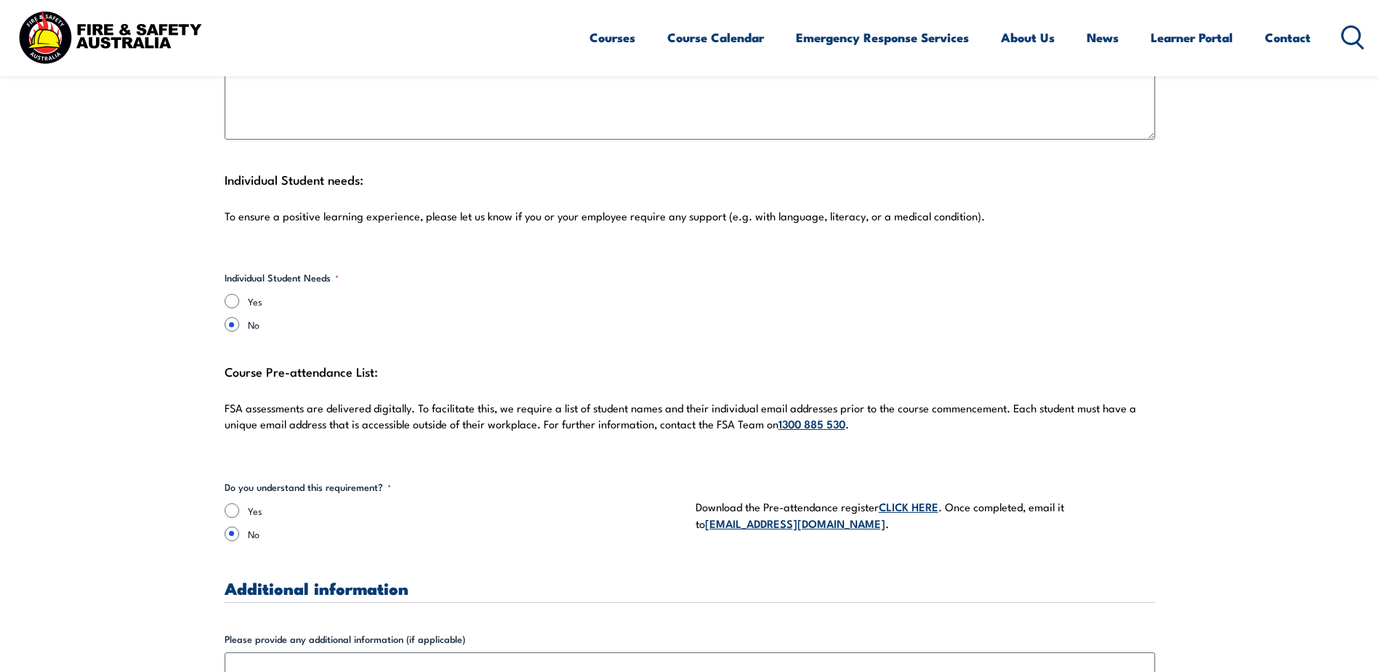
type textarea "Car park front of building"
click at [230, 294] on input "Yes" at bounding box center [232, 301] width 15 height 15
radio input "true"
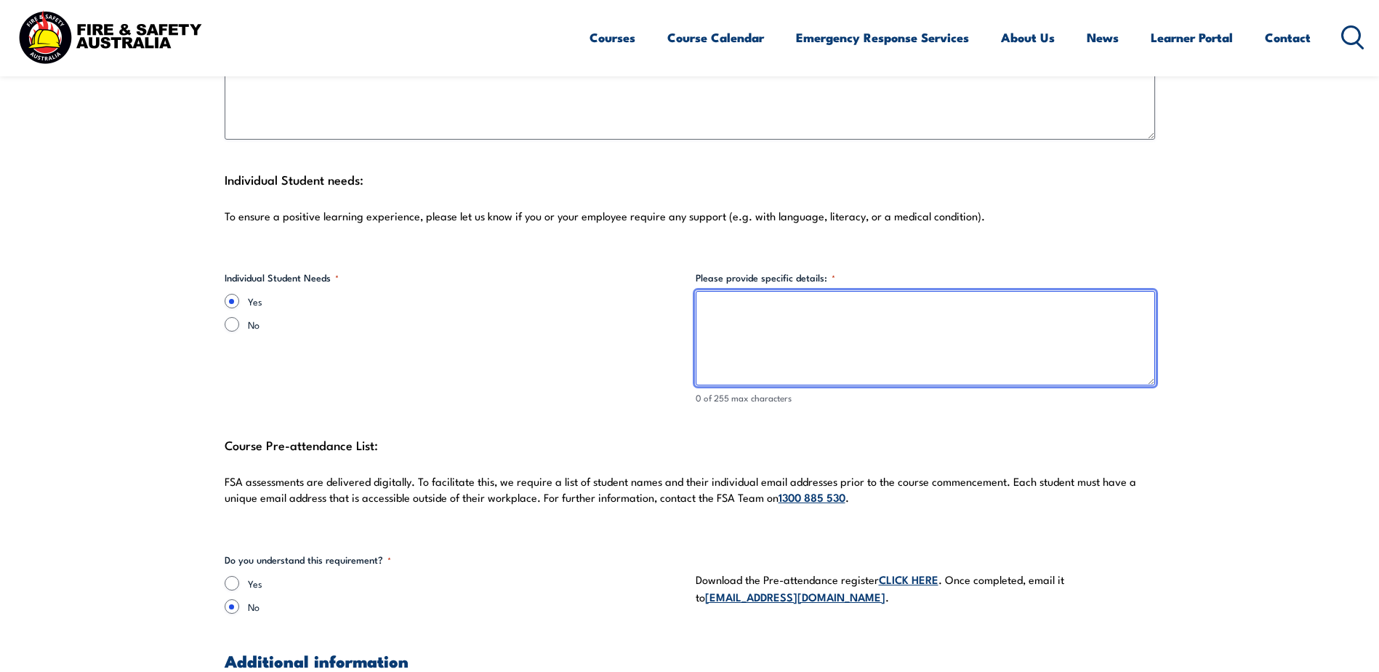
click at [720, 291] on textarea "Please provide specific details: *" at bounding box center [926, 338] width 460 height 95
click at [747, 295] on textarea "language s-high number of staff speak Vietnamese however staff also will be pre…" at bounding box center [926, 338] width 460 height 95
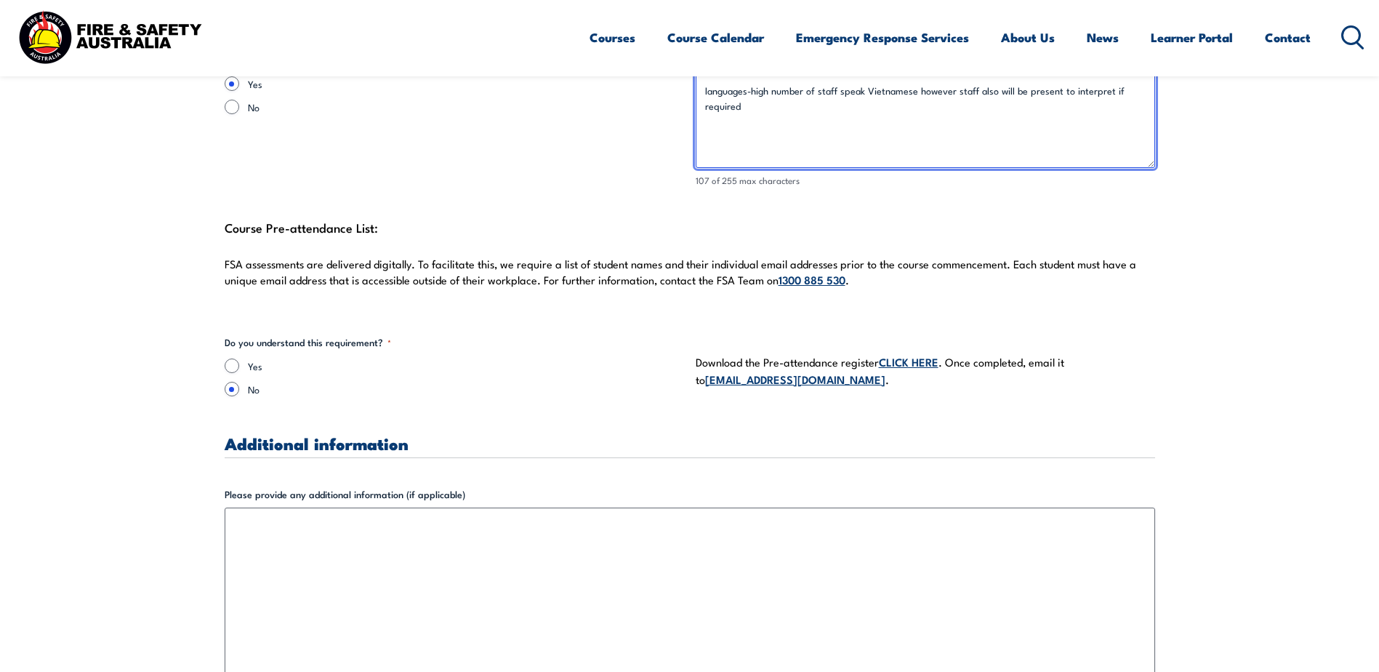
scroll to position [3926, 0]
type textarea "languages-high number of staff speak Vietnamese however staff also will be pres…"
click at [229, 358] on input "Yes" at bounding box center [232, 365] width 15 height 15
radio input "true"
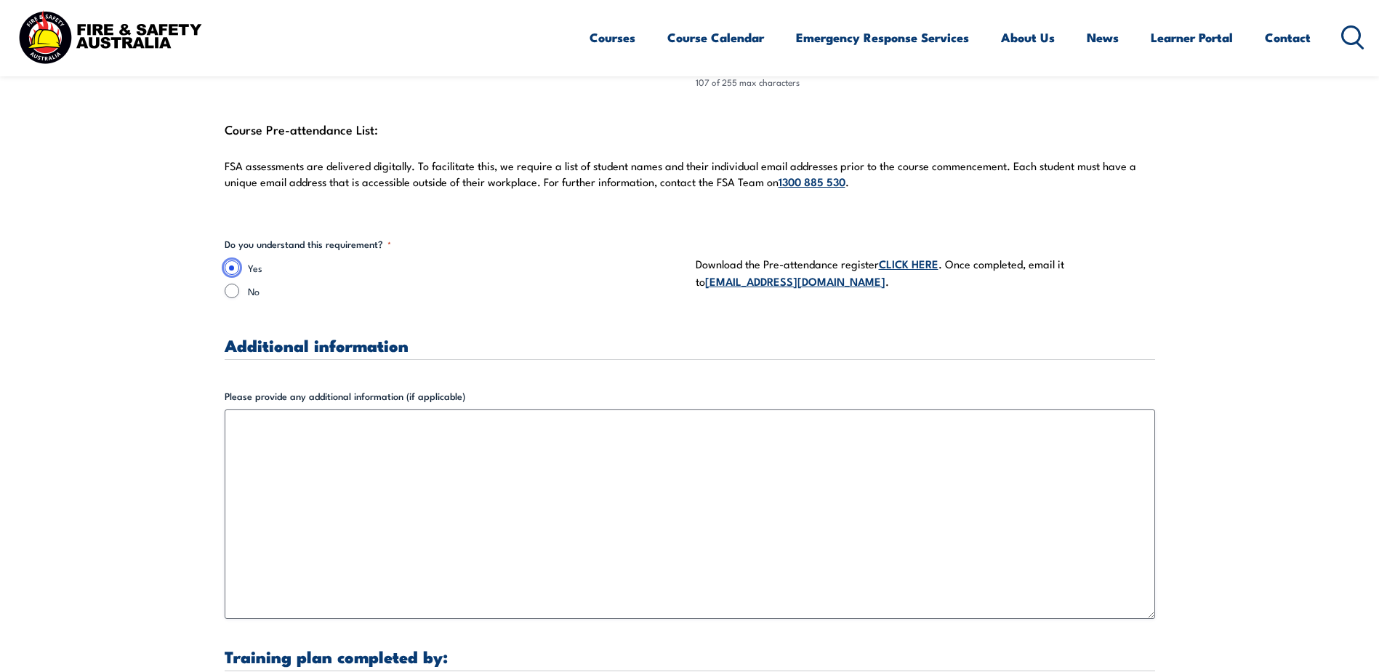
scroll to position [3999, 0]
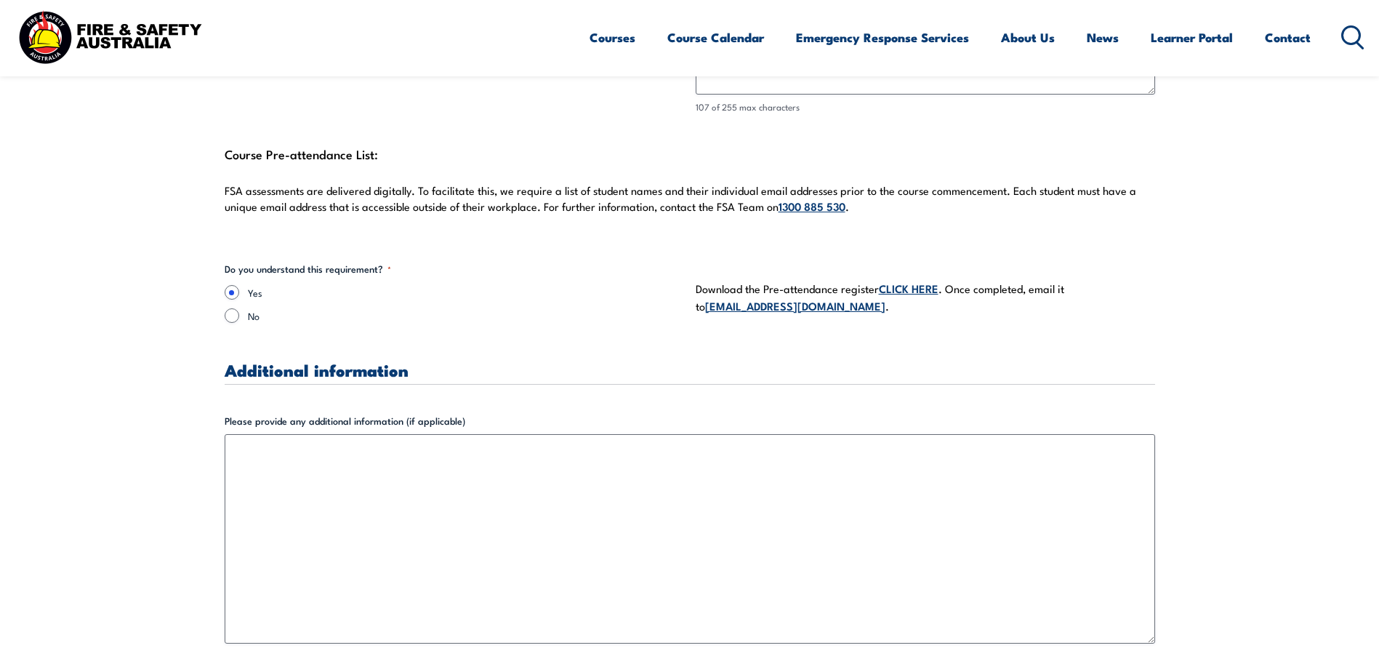
click at [906, 280] on link "CLICK HERE" at bounding box center [909, 288] width 60 height 16
drag, startPoint x: 947, startPoint y: 273, endPoint x: 1070, endPoint y: 305, distance: 127.0
click at [1070, 305] on div "Download the Pre-attendance register CLICK HERE . Once completed, email it to […" at bounding box center [926, 297] width 460 height 71
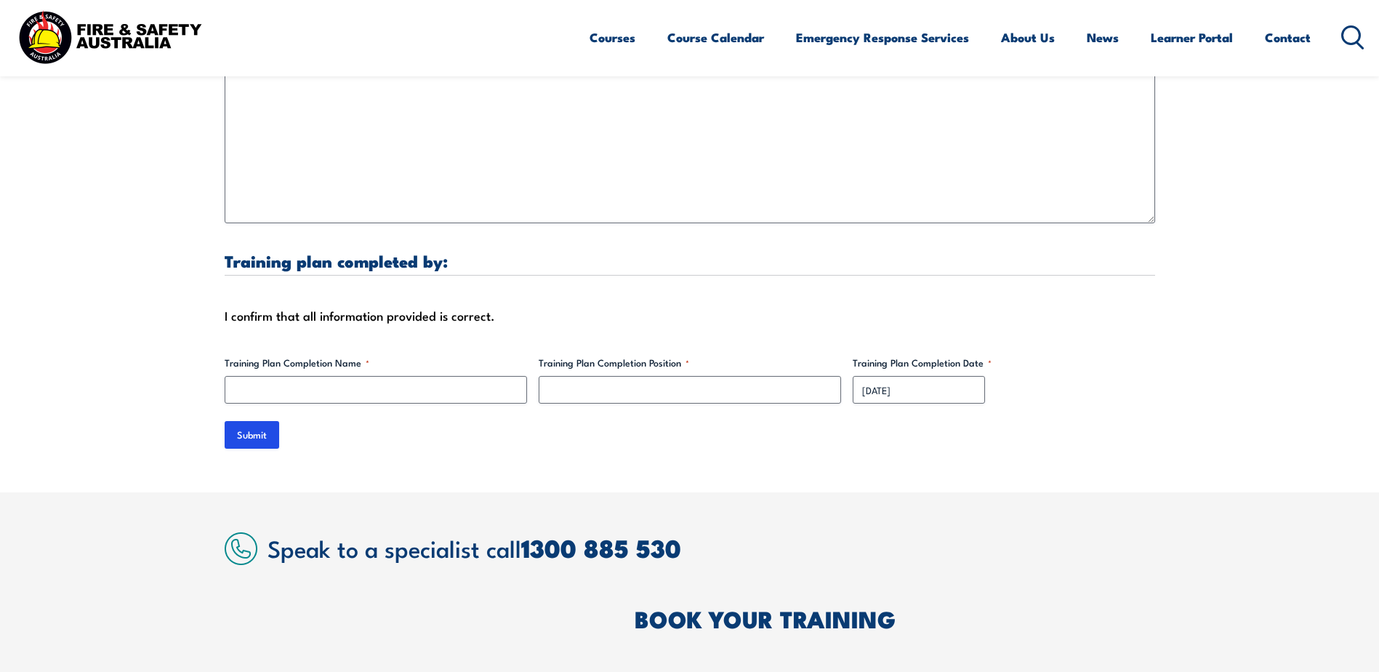
scroll to position [4435, 0]
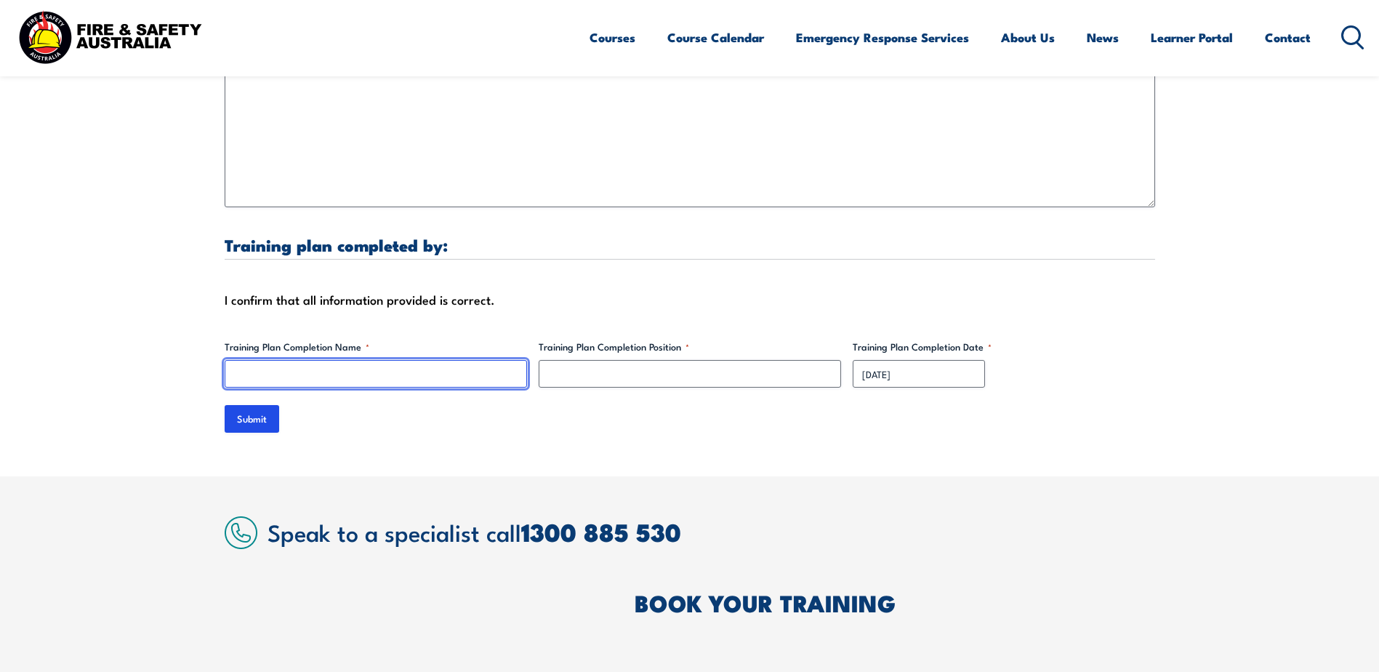
click at [246, 360] on input "Training Plan Completion Name *" at bounding box center [376, 374] width 302 height 28
type input "[PERSON_NAME]"
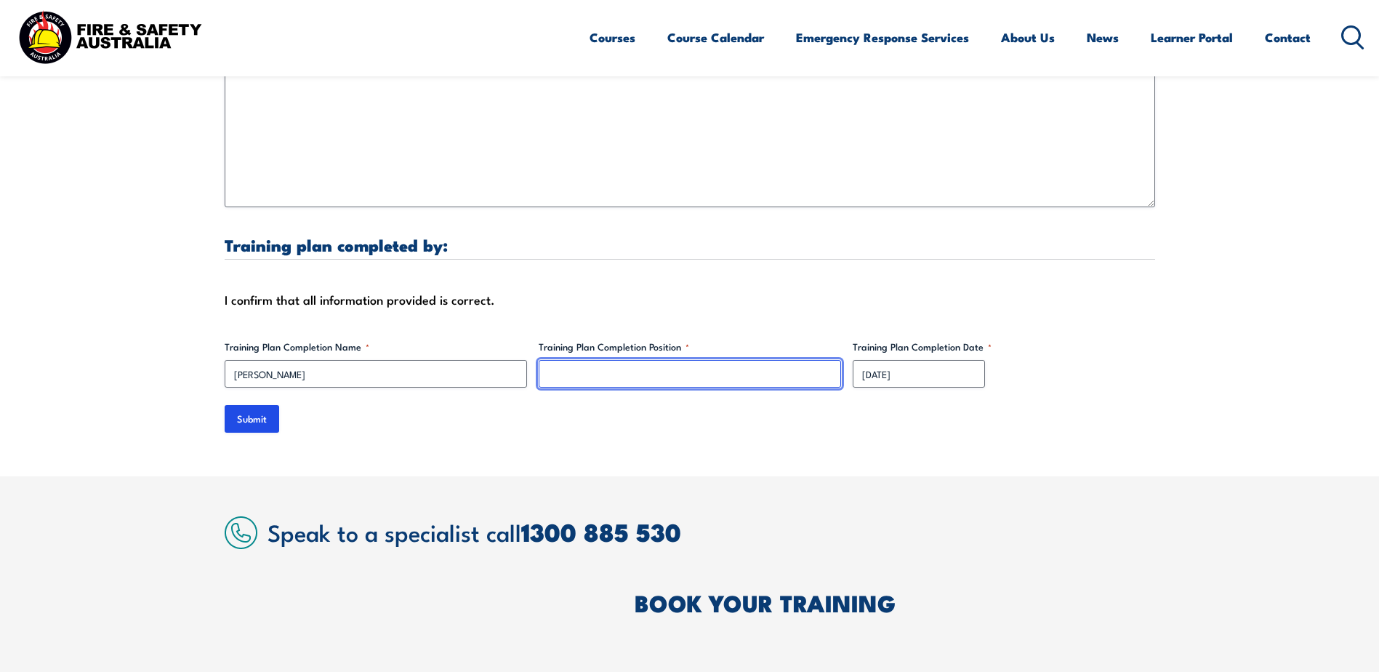
click at [557, 360] on input "Training Plan Completion Position *" at bounding box center [690, 374] width 302 height 28
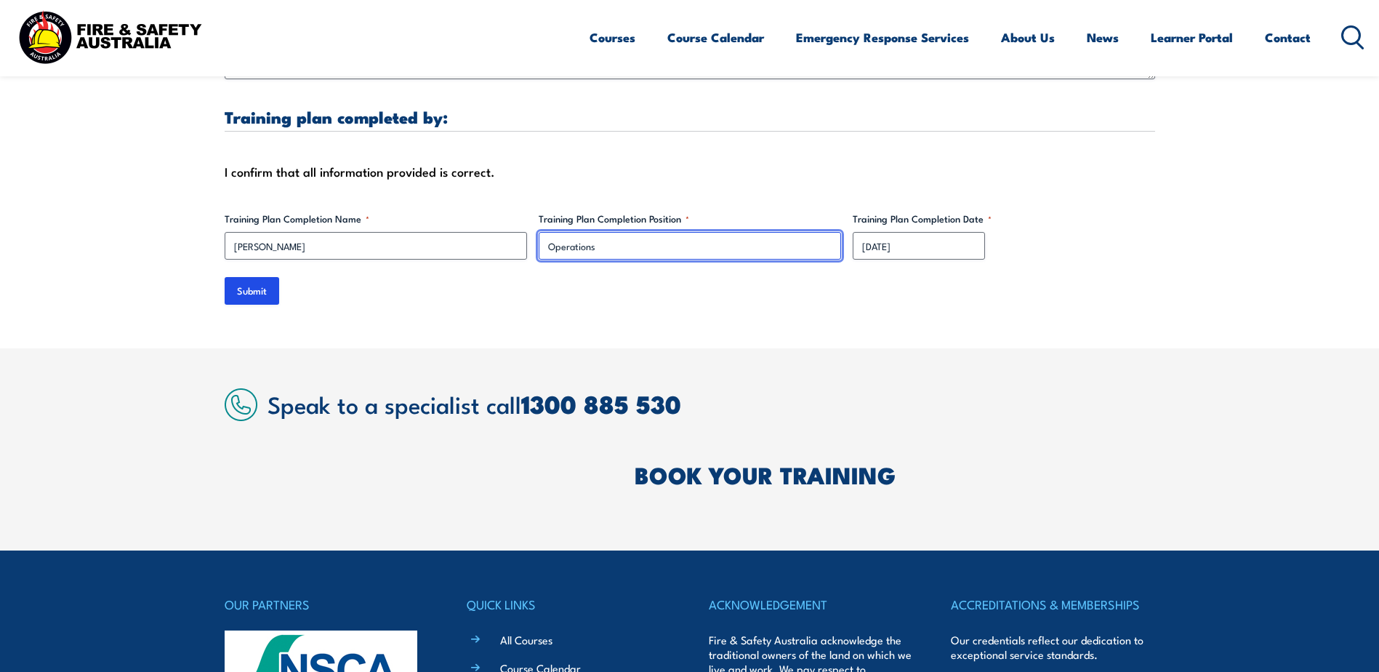
scroll to position [4653, 0]
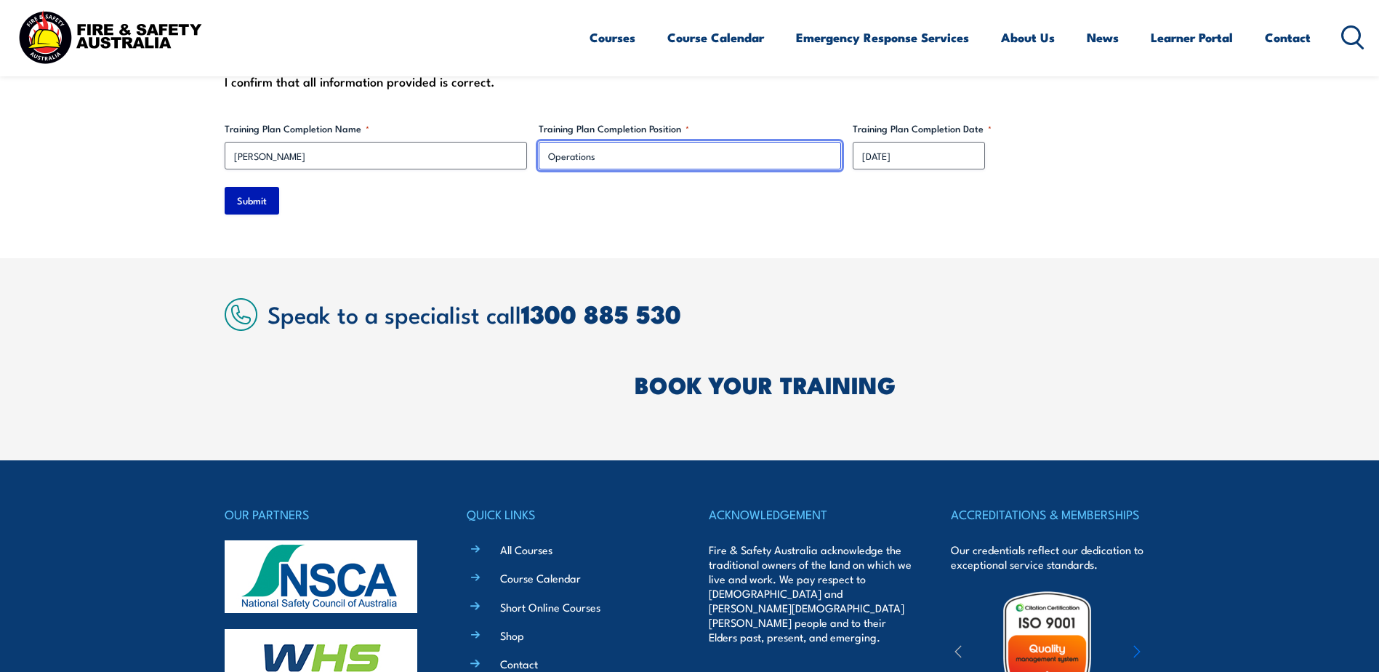
type input "Operations"
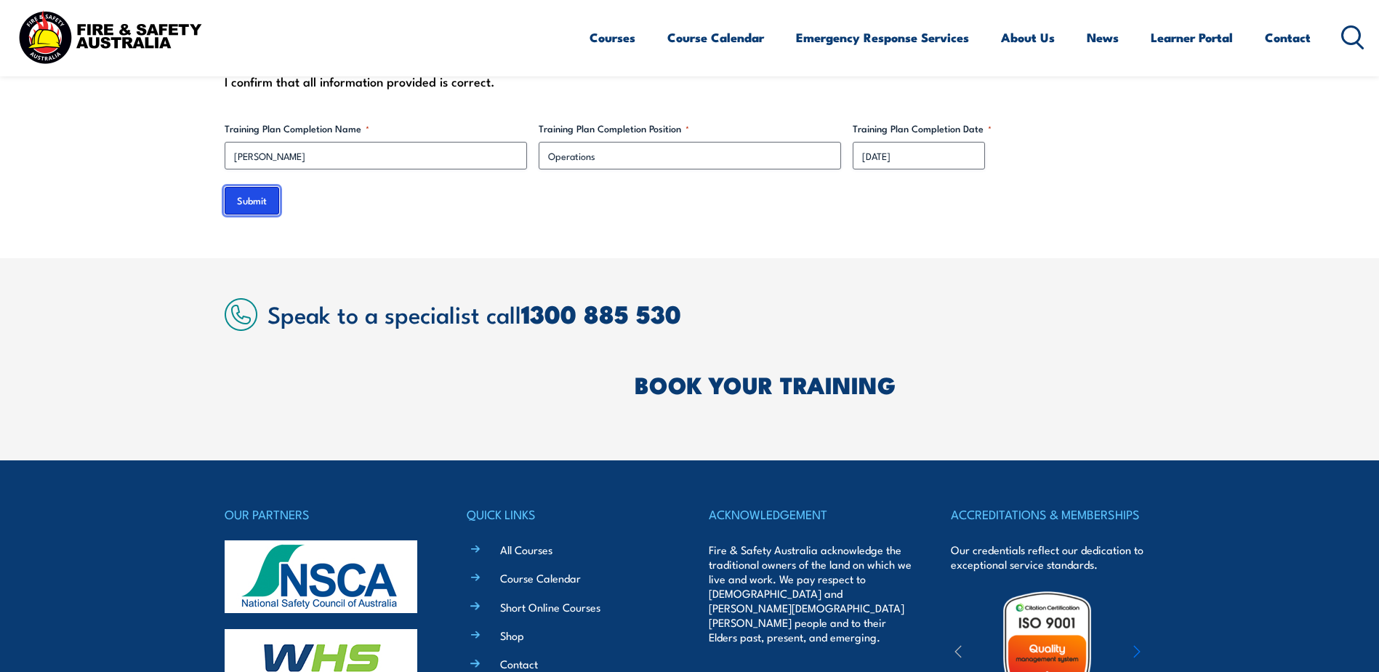
click at [247, 187] on input "Submit" at bounding box center [252, 201] width 55 height 28
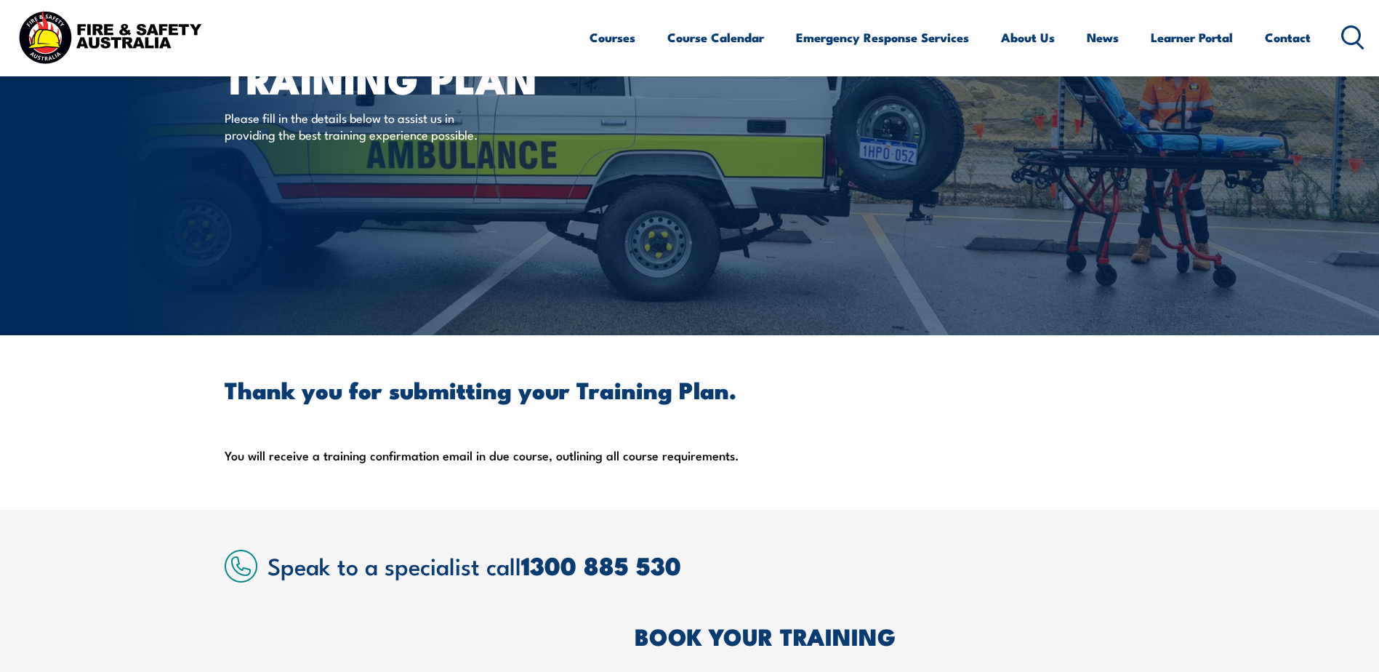
scroll to position [0, 0]
